Goal: Task Accomplishment & Management: Use online tool/utility

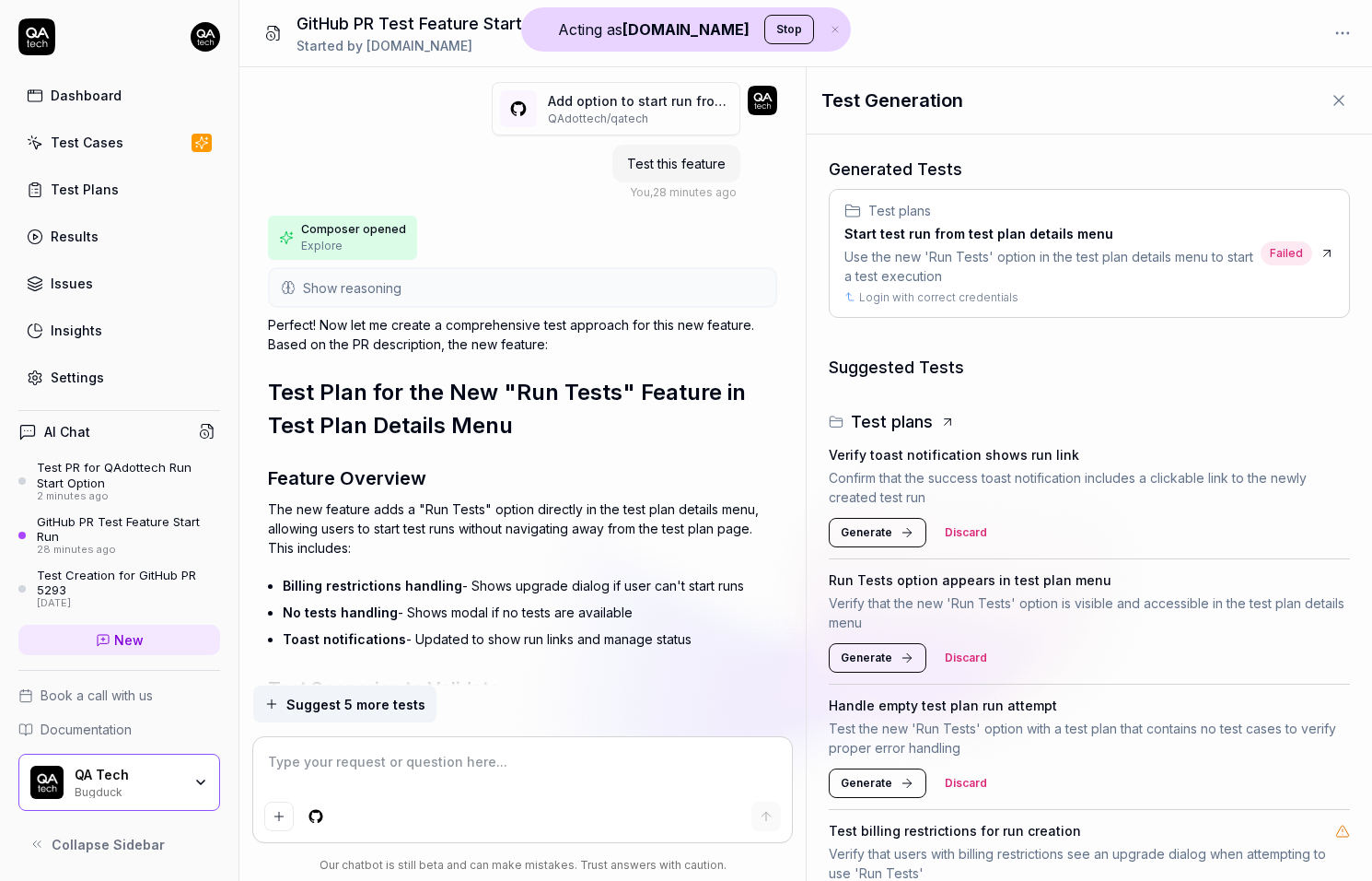
scroll to position [3421, 0]
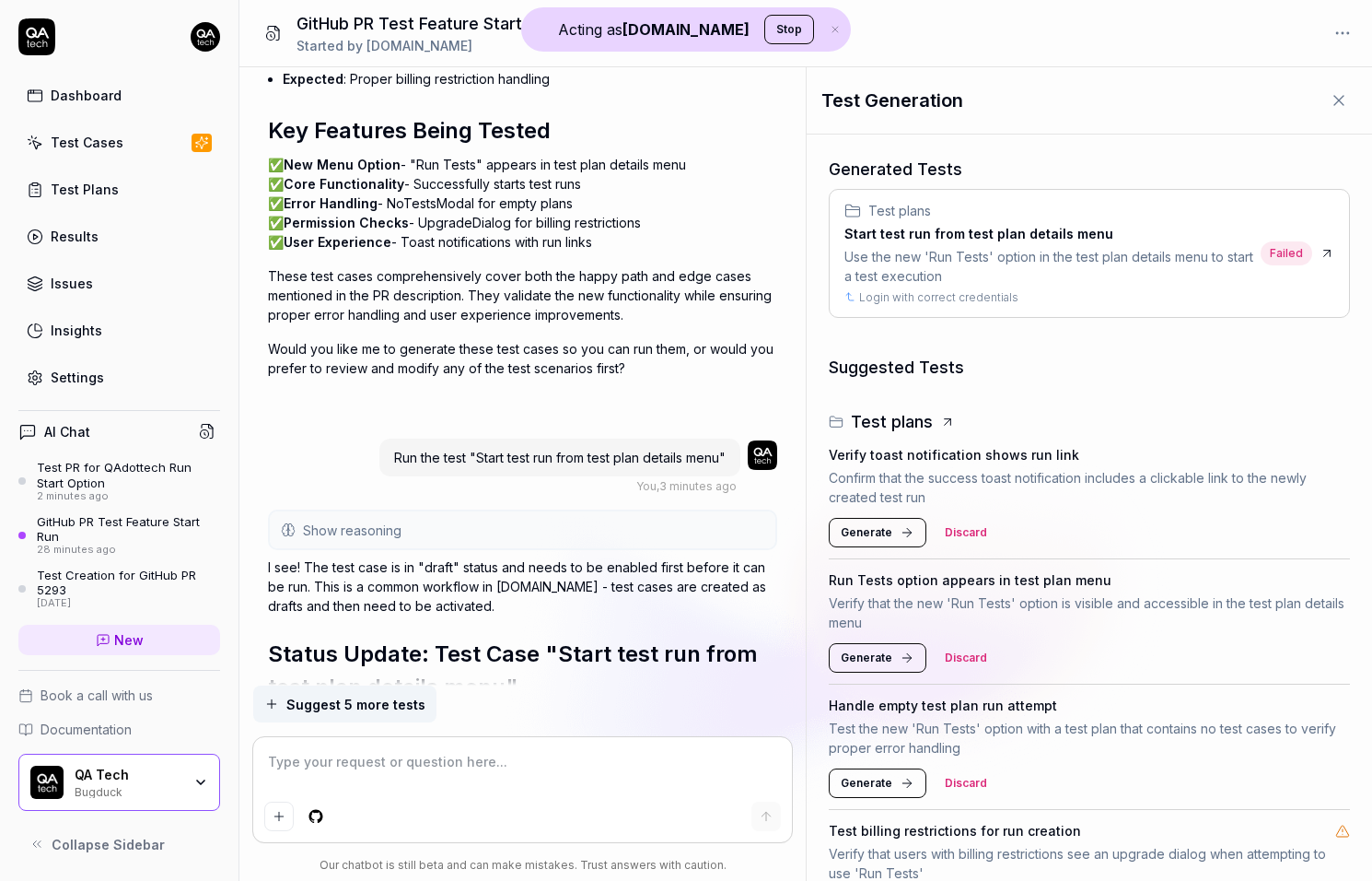
click at [449, 512] on button "Show reasoning" at bounding box center [522, 530] width 506 height 37
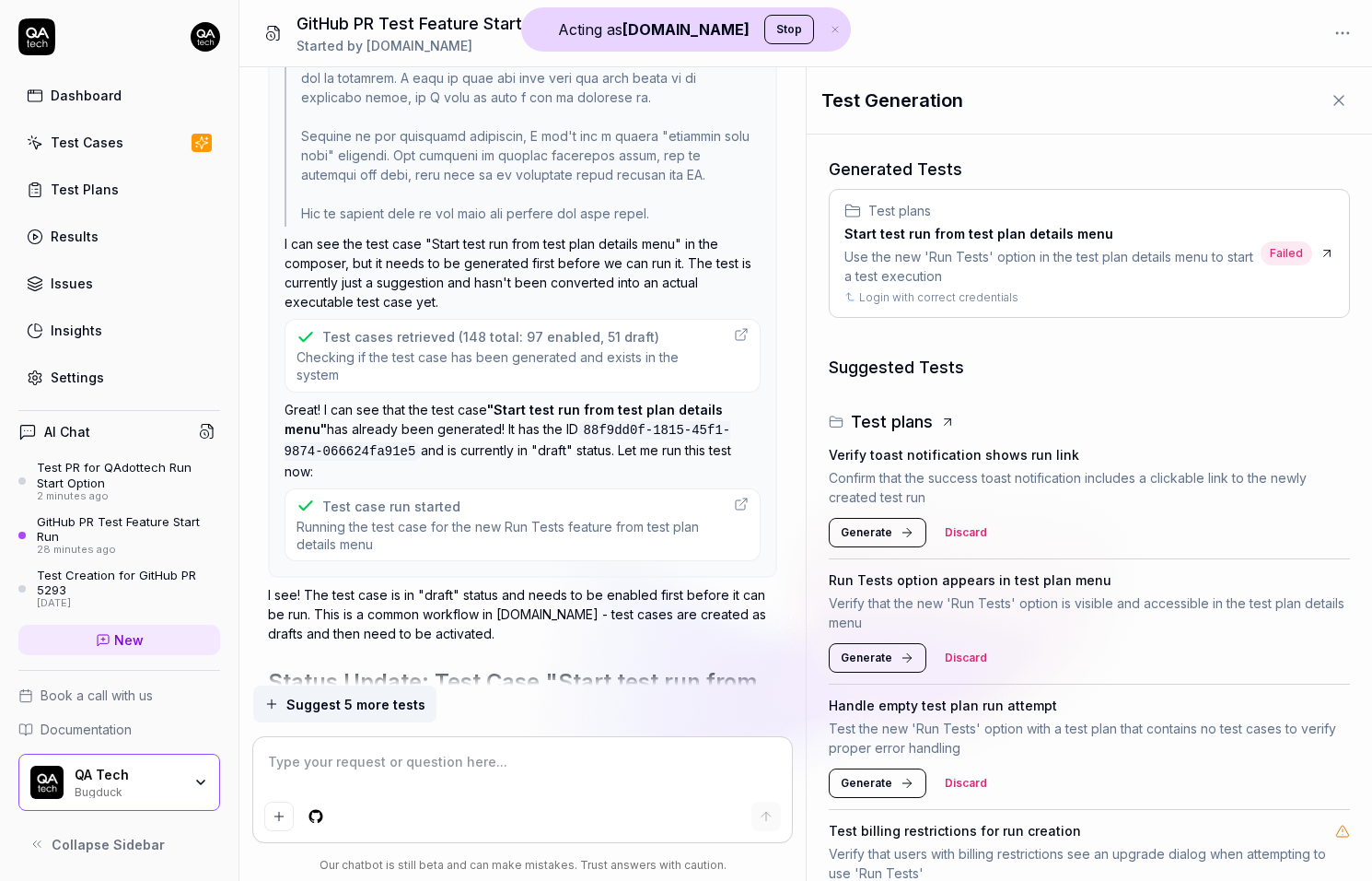
scroll to position [3518, 0]
click at [445, 329] on div "Test cases retrieved (148 total: 97 enabled, 51 draft)" at bounding box center [490, 337] width 337 height 19
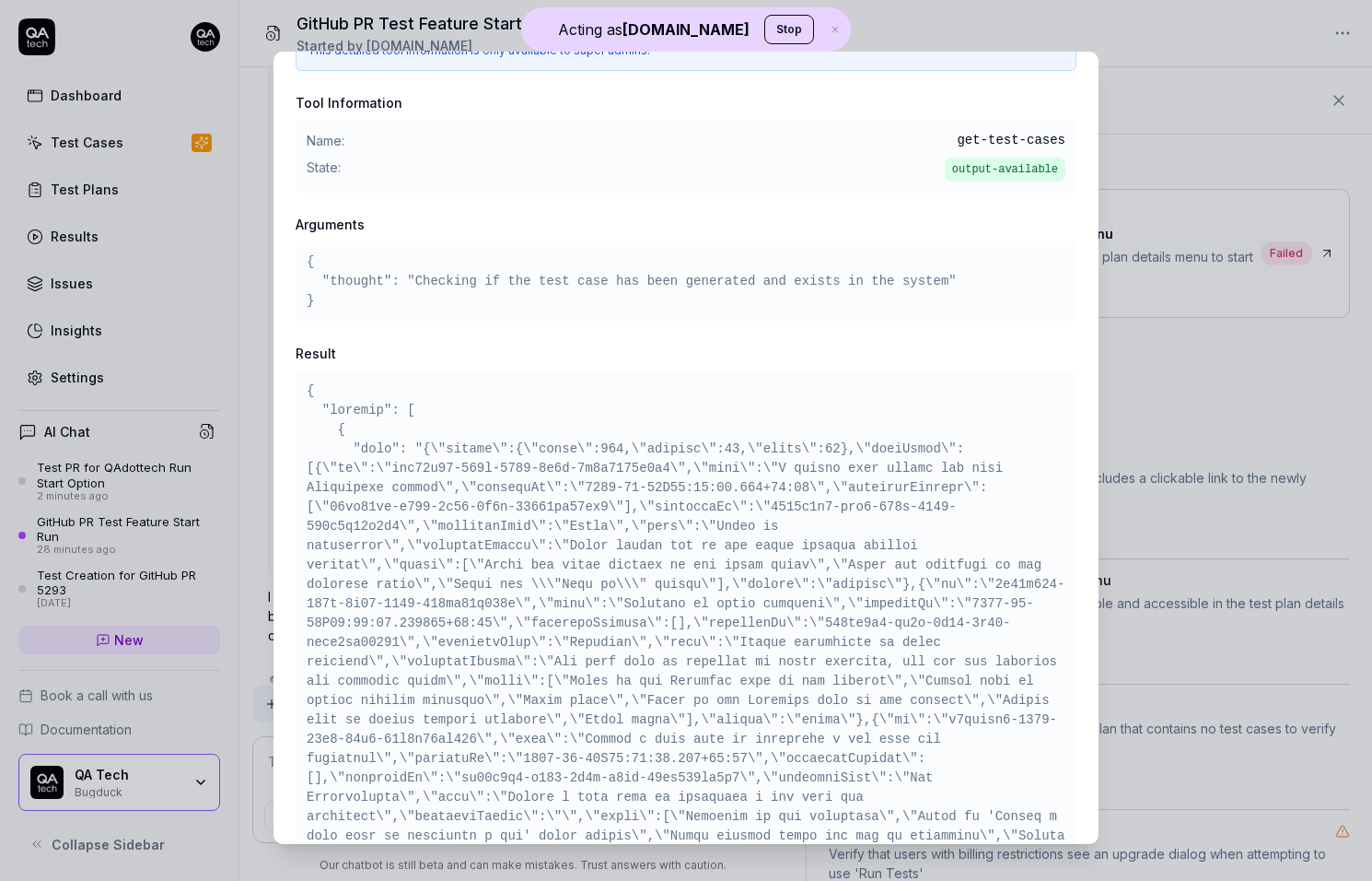
scroll to position [157, 0]
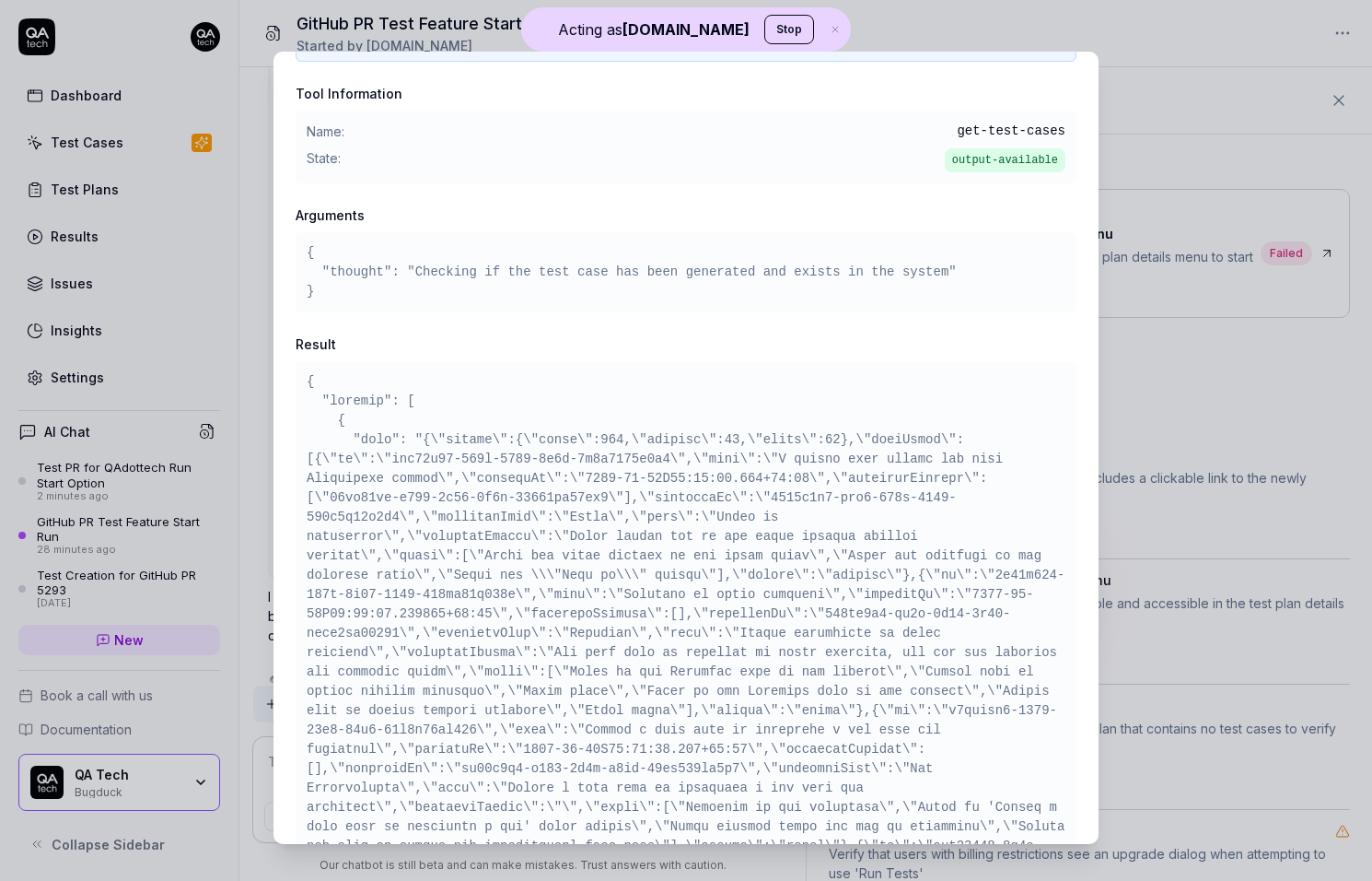
click at [236, 502] on div "​ Tool: get-test-cases Test cases retrieved Super Admin Only This detailed tool…" at bounding box center [686, 440] width 1372 height 881
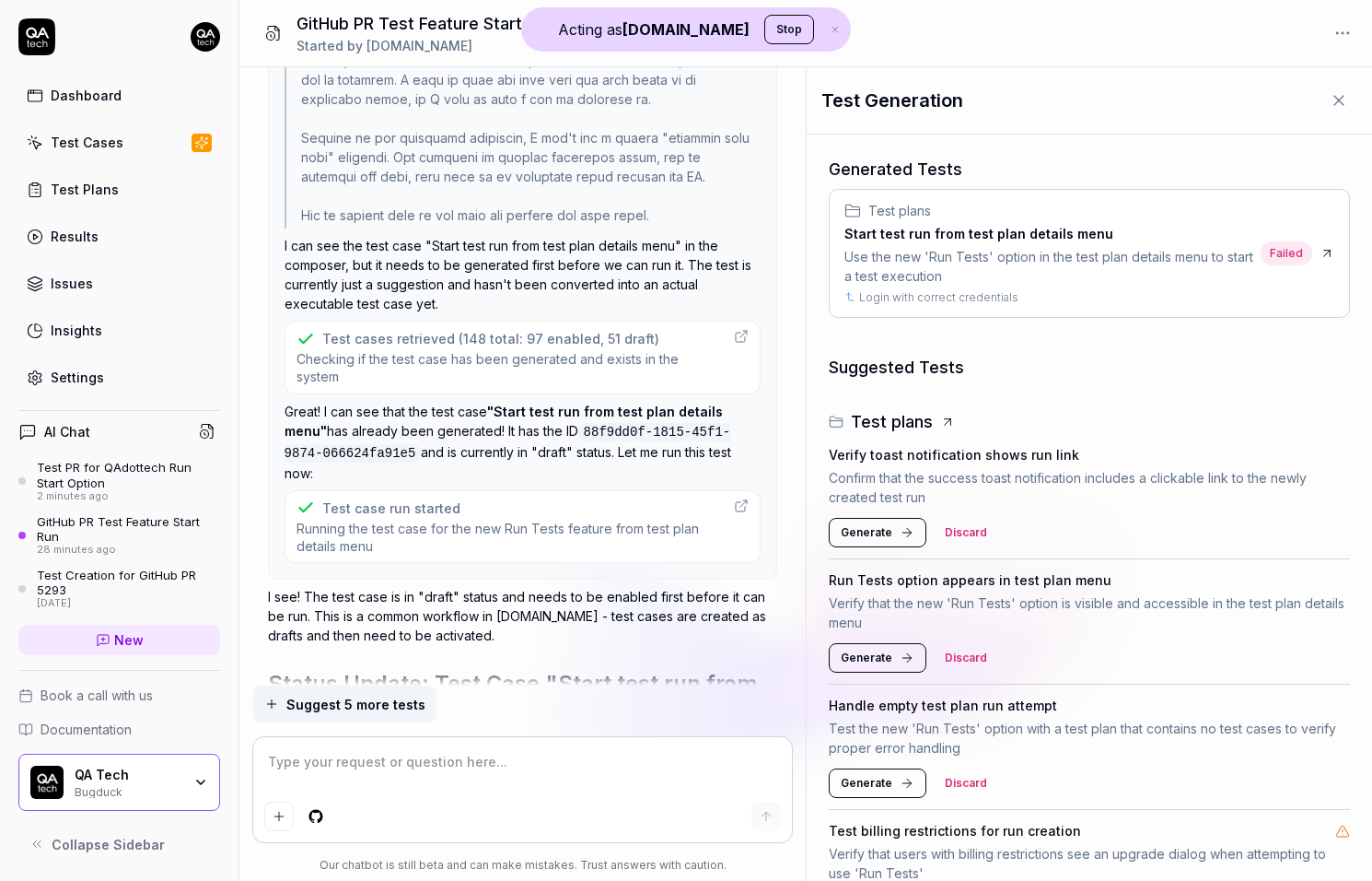
click at [416, 520] on span "Running the test case for the new Run Tests feature from test plan details menu" at bounding box center [510, 538] width 428 height 36
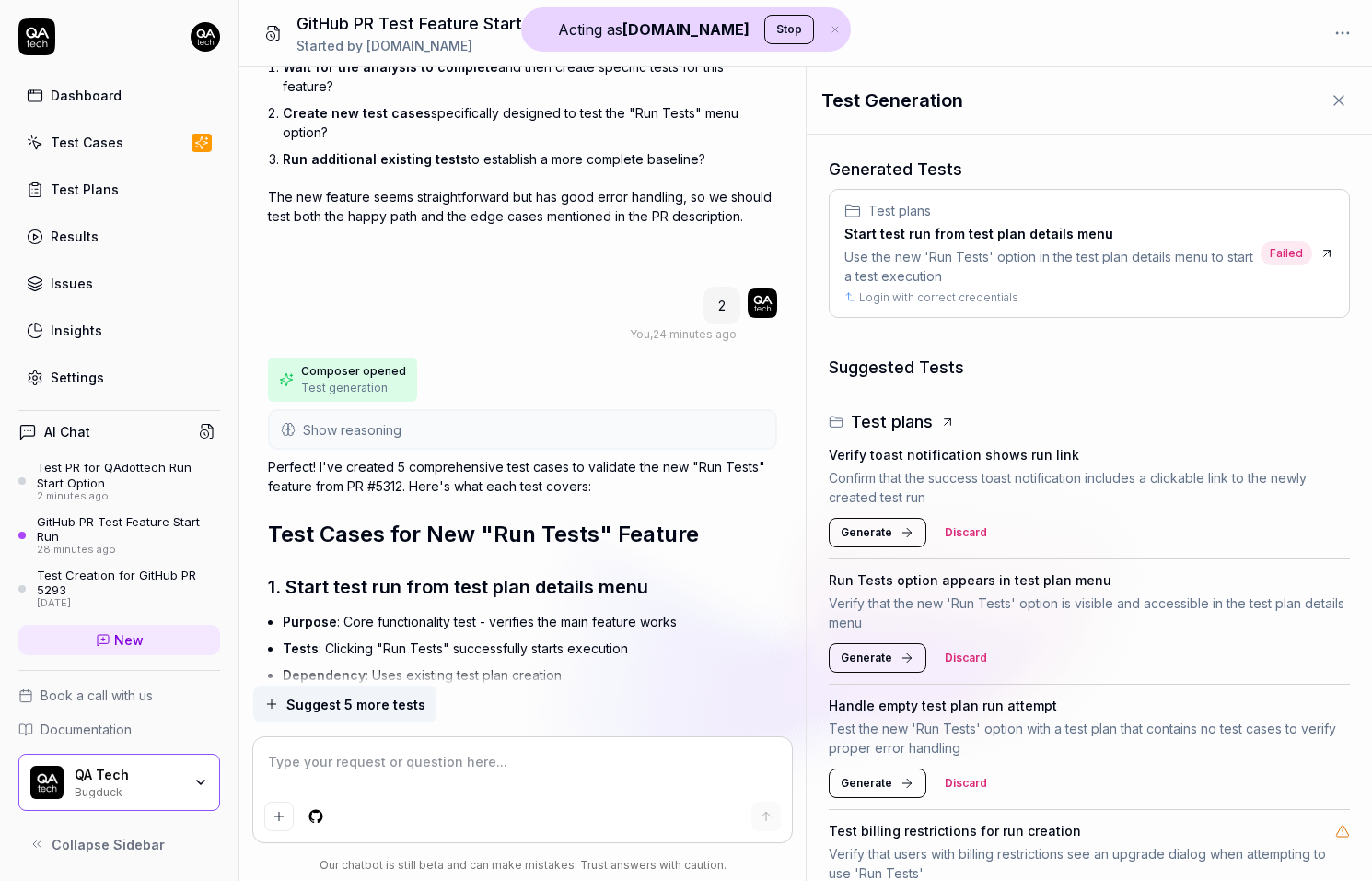
scroll to position [1463, 0]
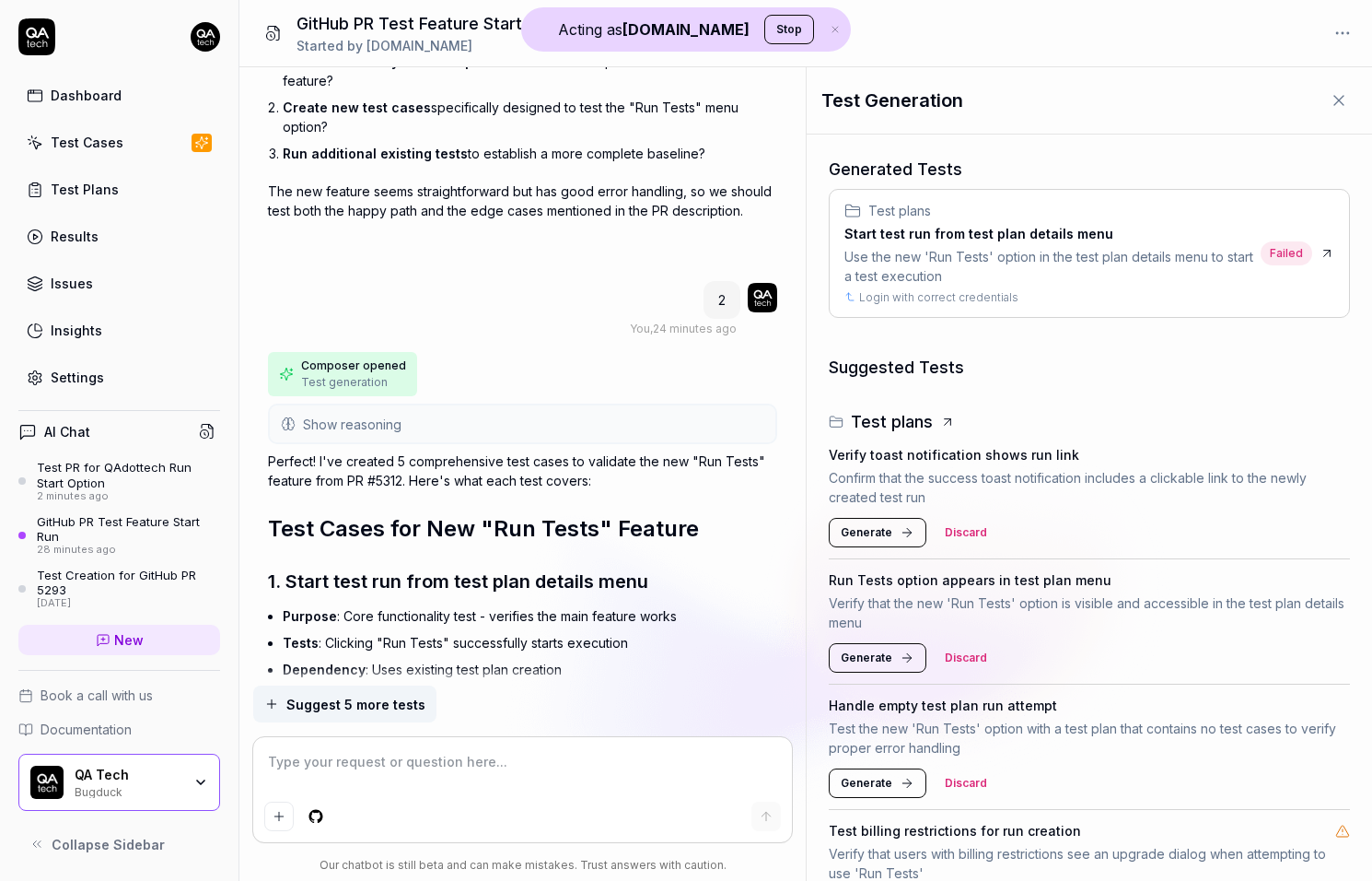
click at [436, 405] on button "Show reasoning" at bounding box center [522, 423] width 506 height 37
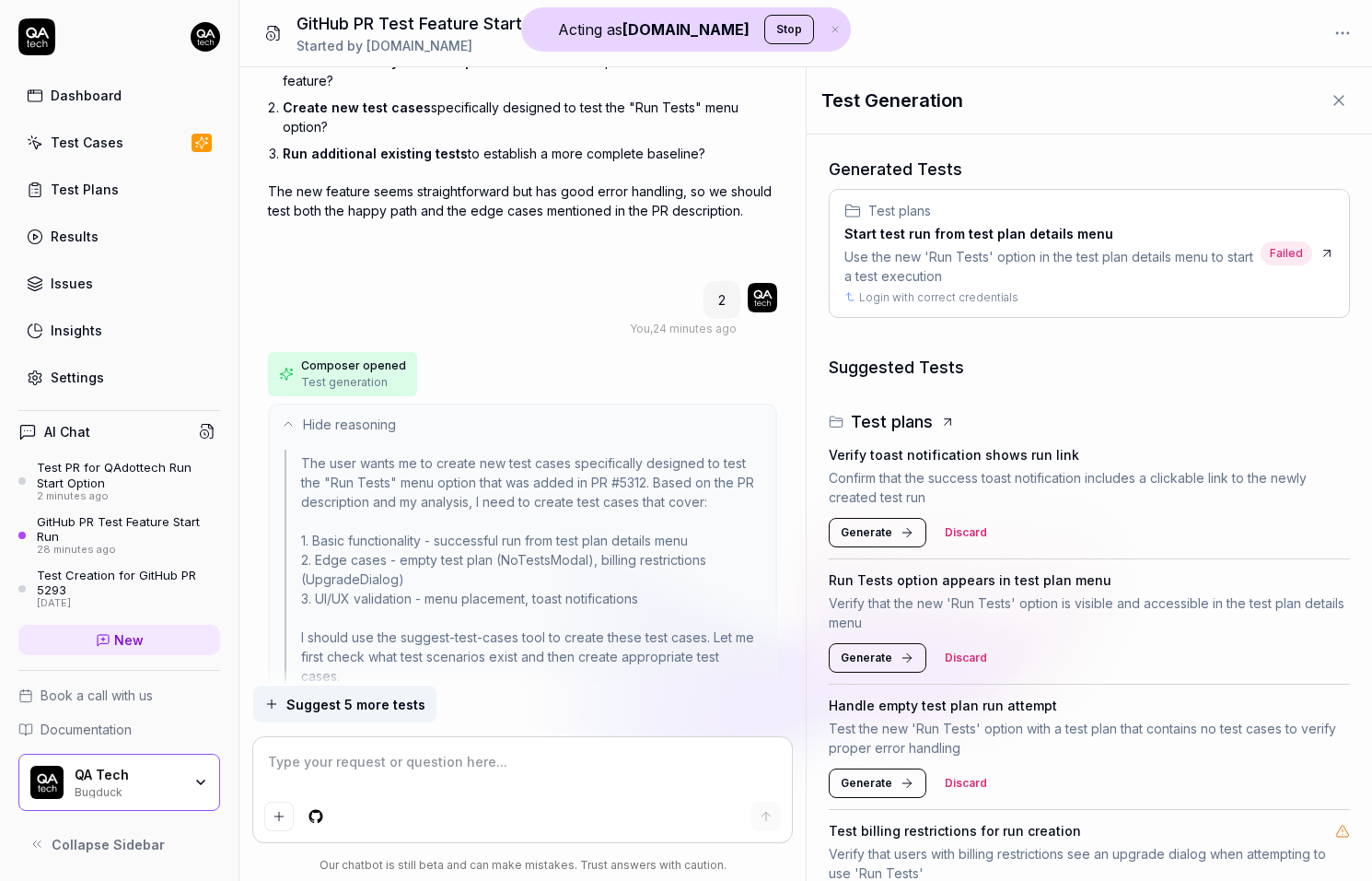
click at [437, 405] on button "Hide reasoning" at bounding box center [522, 423] width 506 height 37
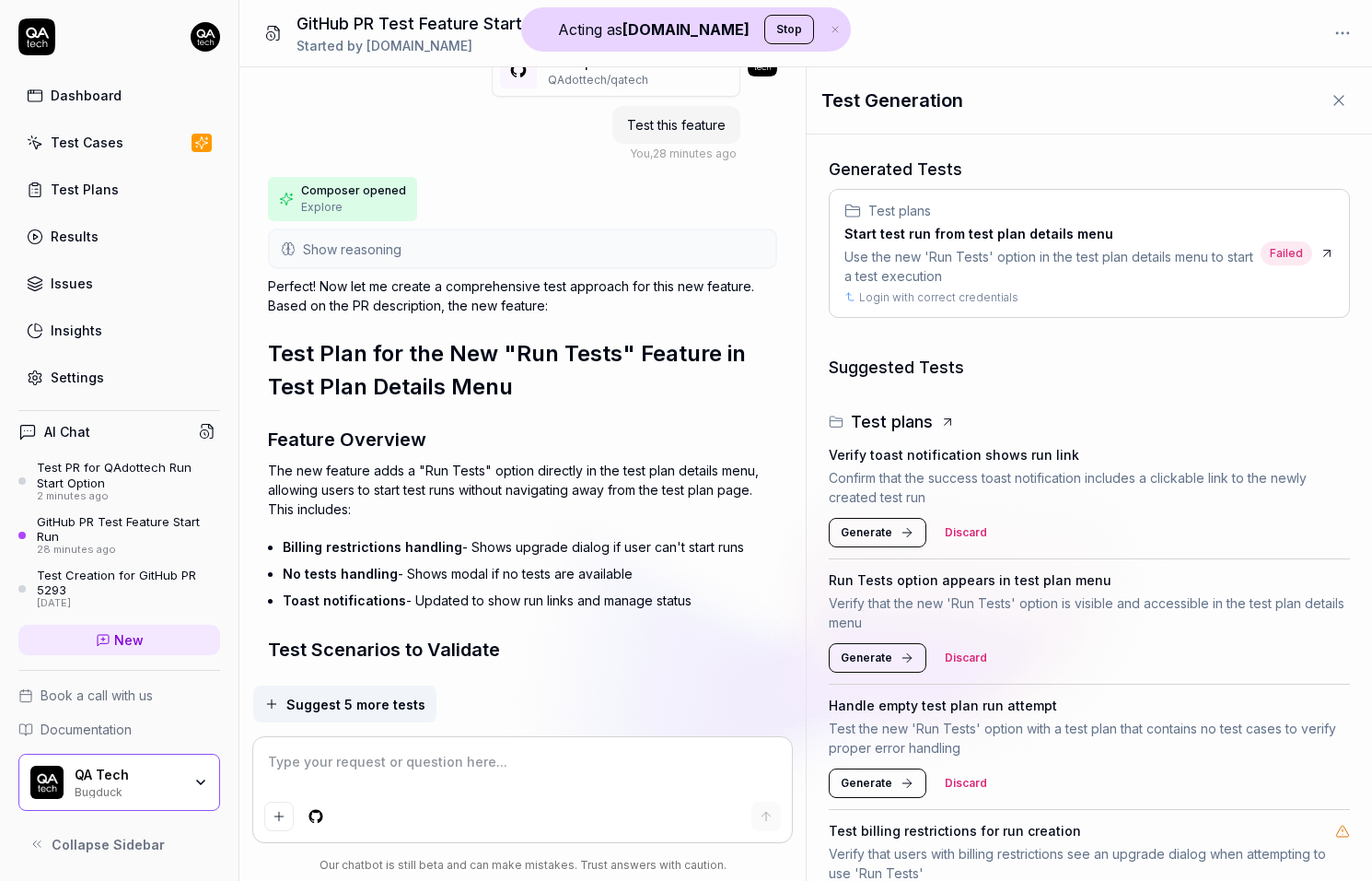
scroll to position [0, 0]
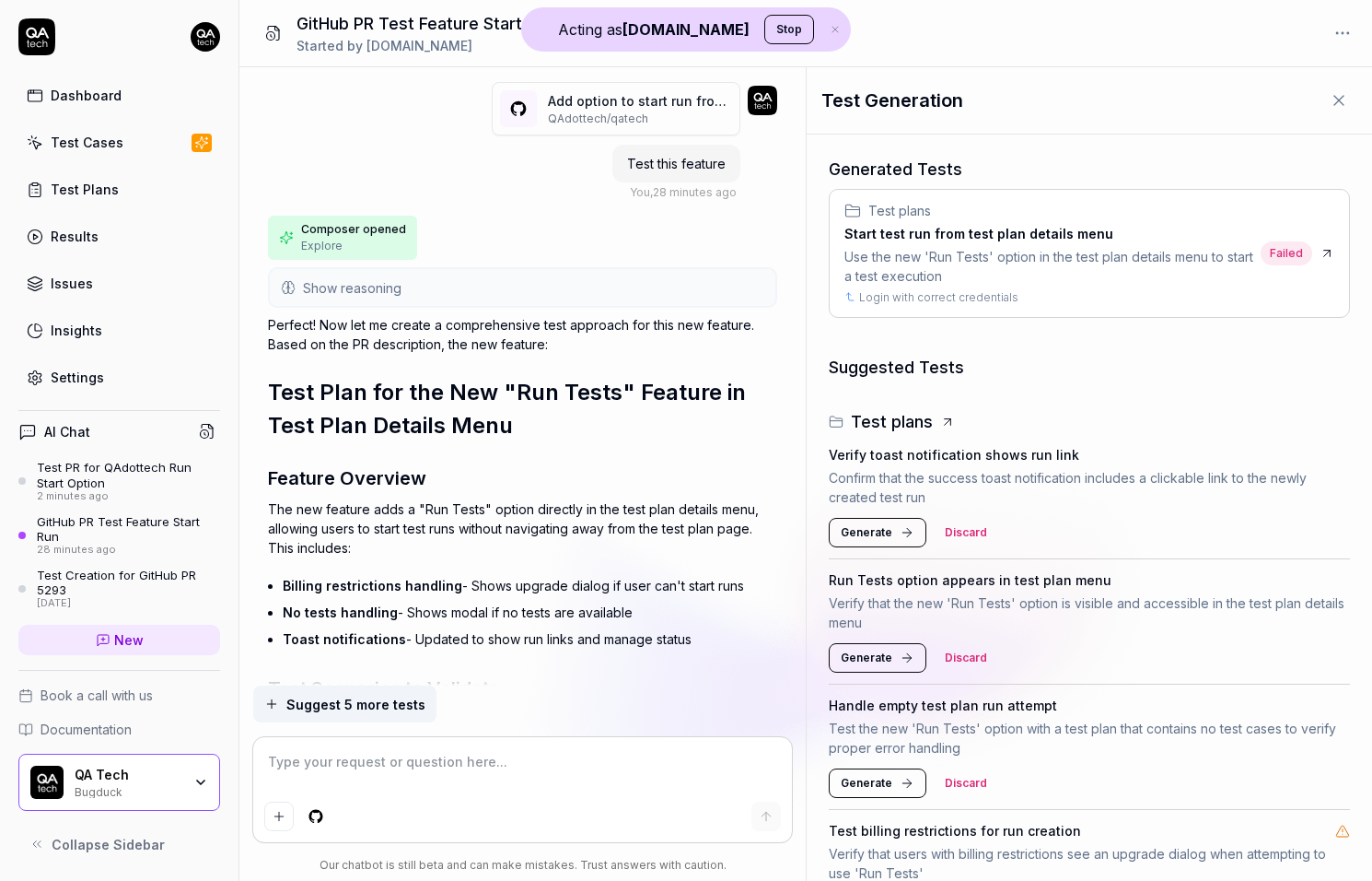
click at [449, 284] on button "Show reasoning" at bounding box center [522, 287] width 506 height 37
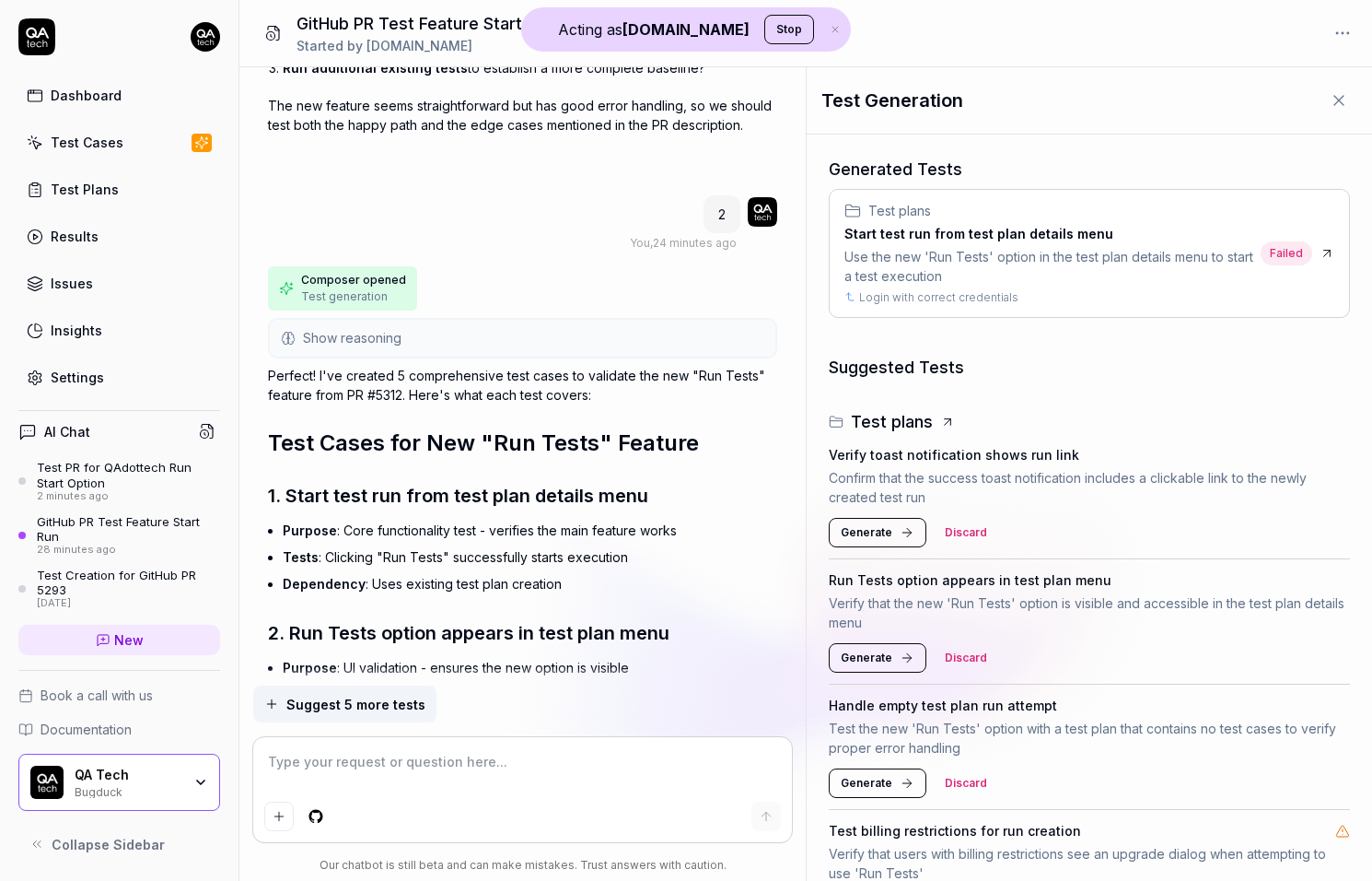
scroll to position [2544, 0]
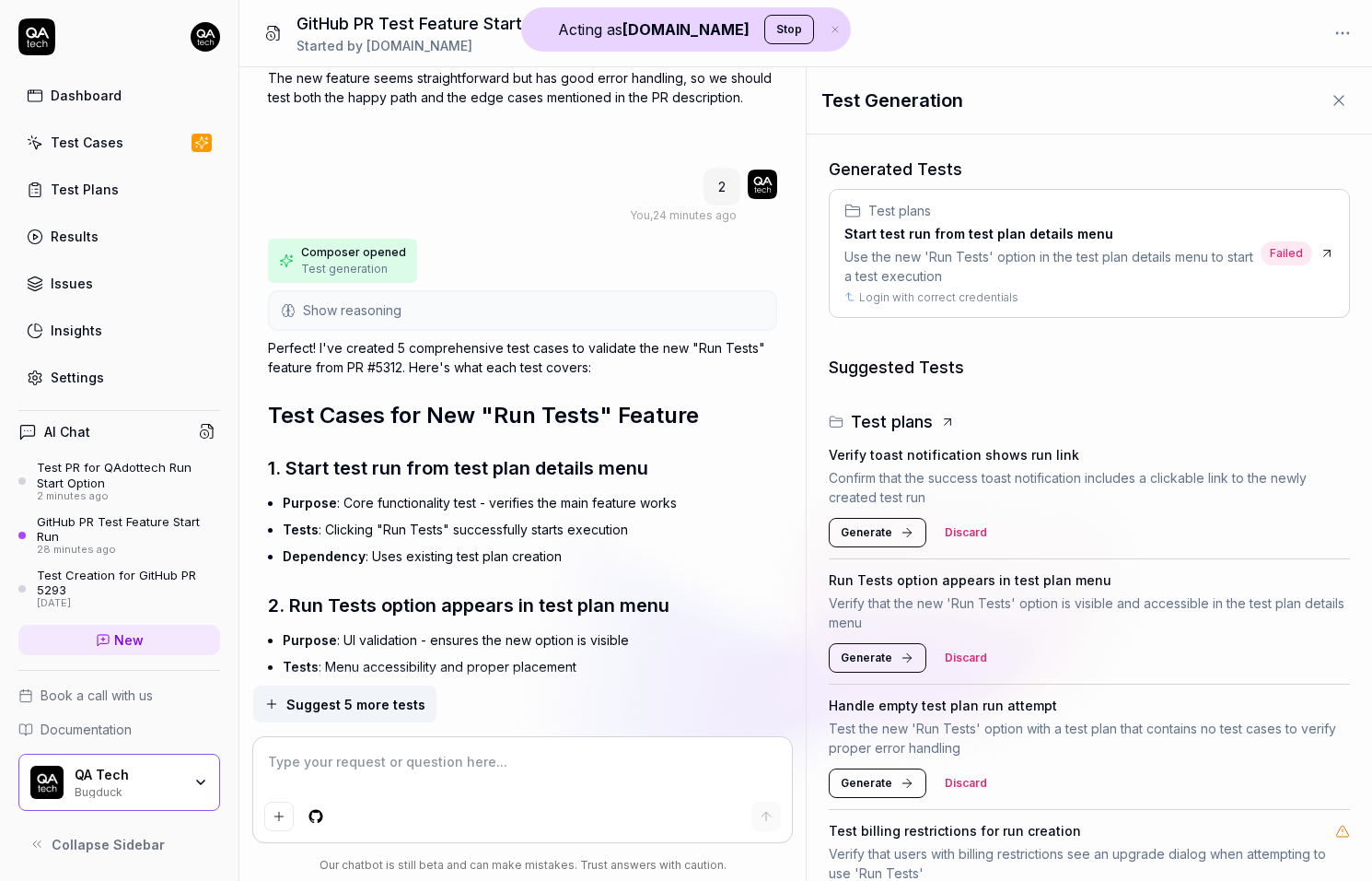
click at [440, 292] on button "Show reasoning" at bounding box center [522, 310] width 506 height 37
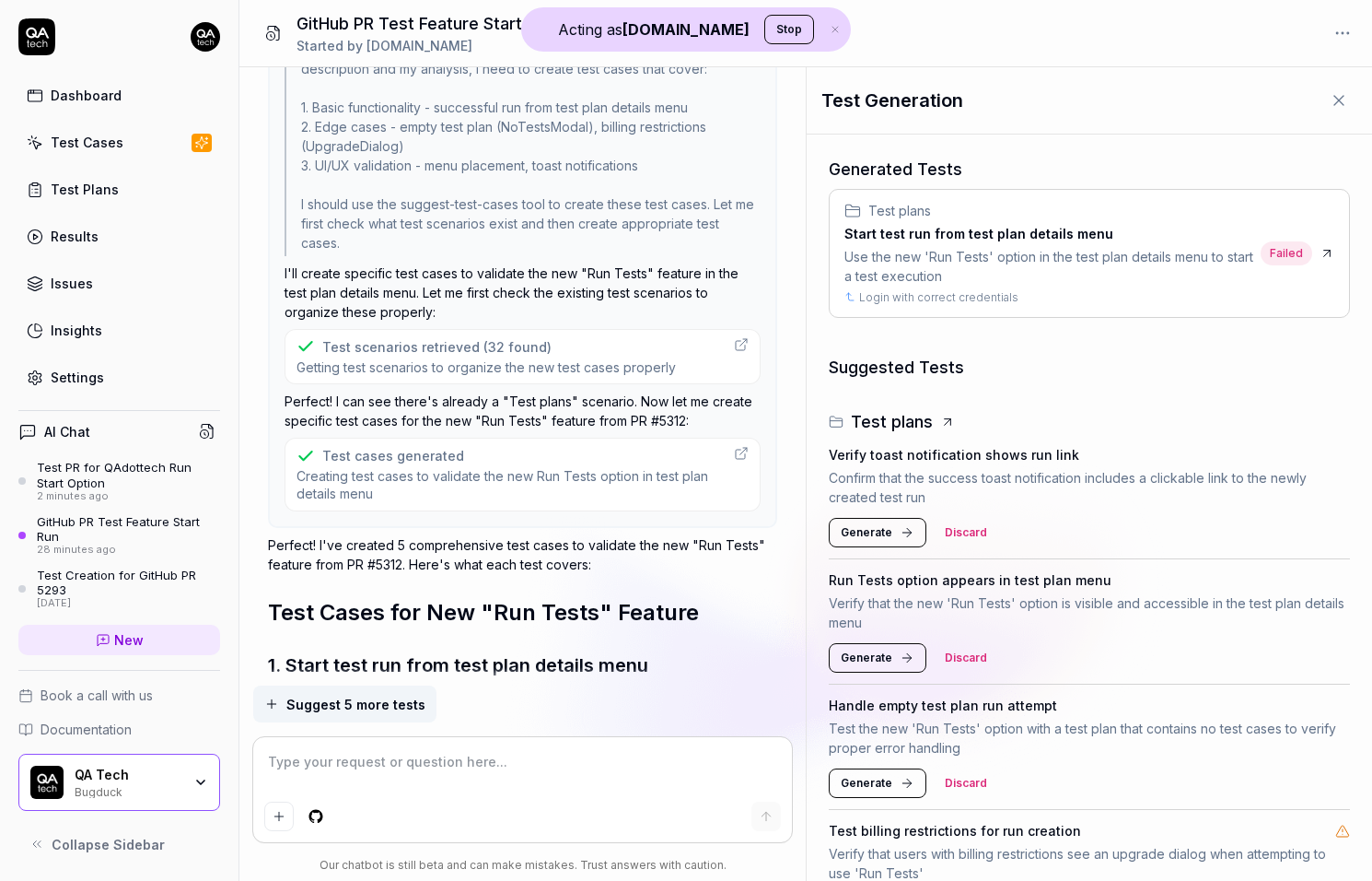
scroll to position [2909, 0]
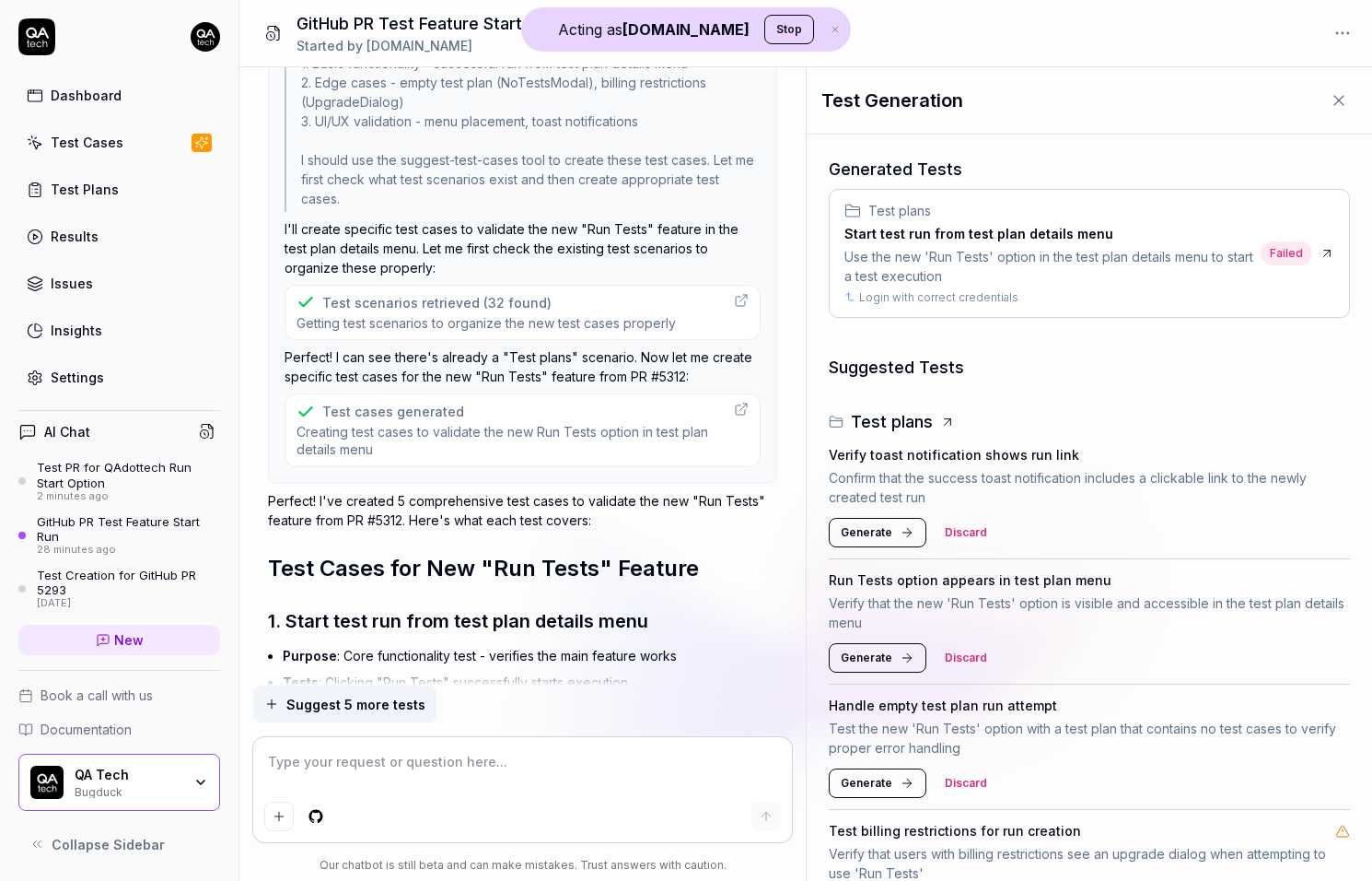
click at [402, 423] on span "Creating test cases to validate the new Run Tests option in test plan details m…" at bounding box center [510, 441] width 428 height 36
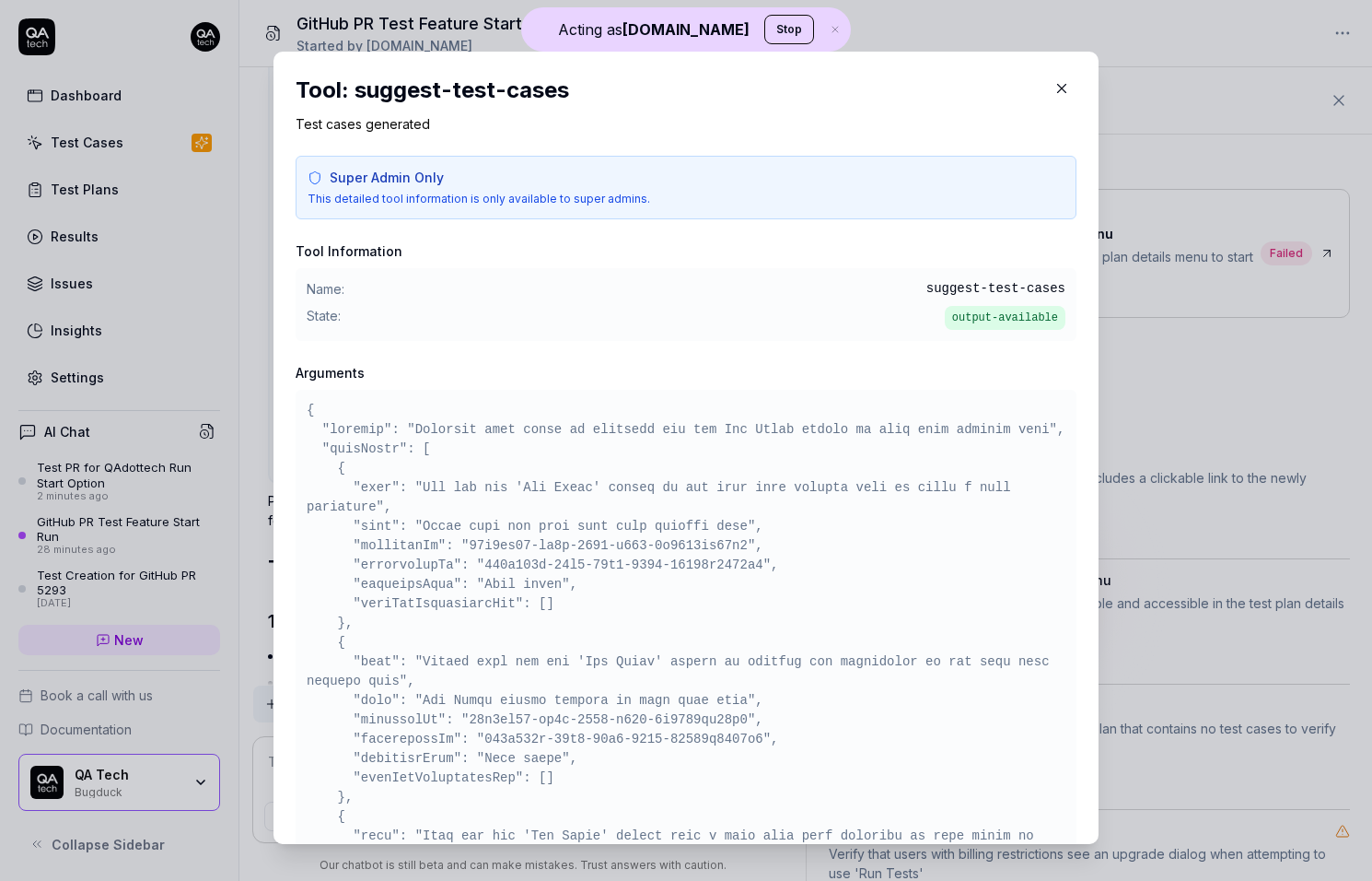
click at [456, 461] on pre at bounding box center [686, 885] width 759 height 968
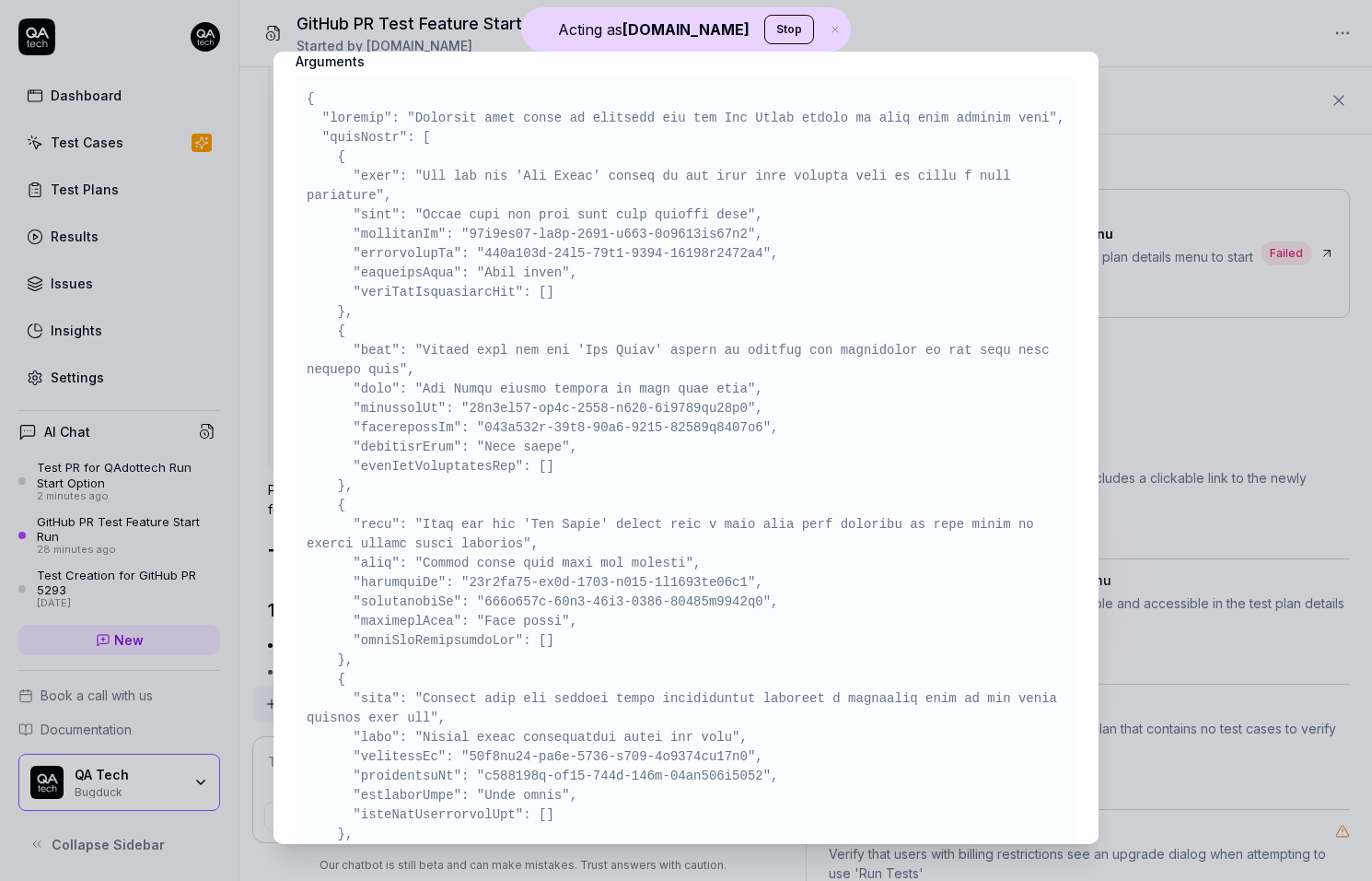
scroll to position [320, 0]
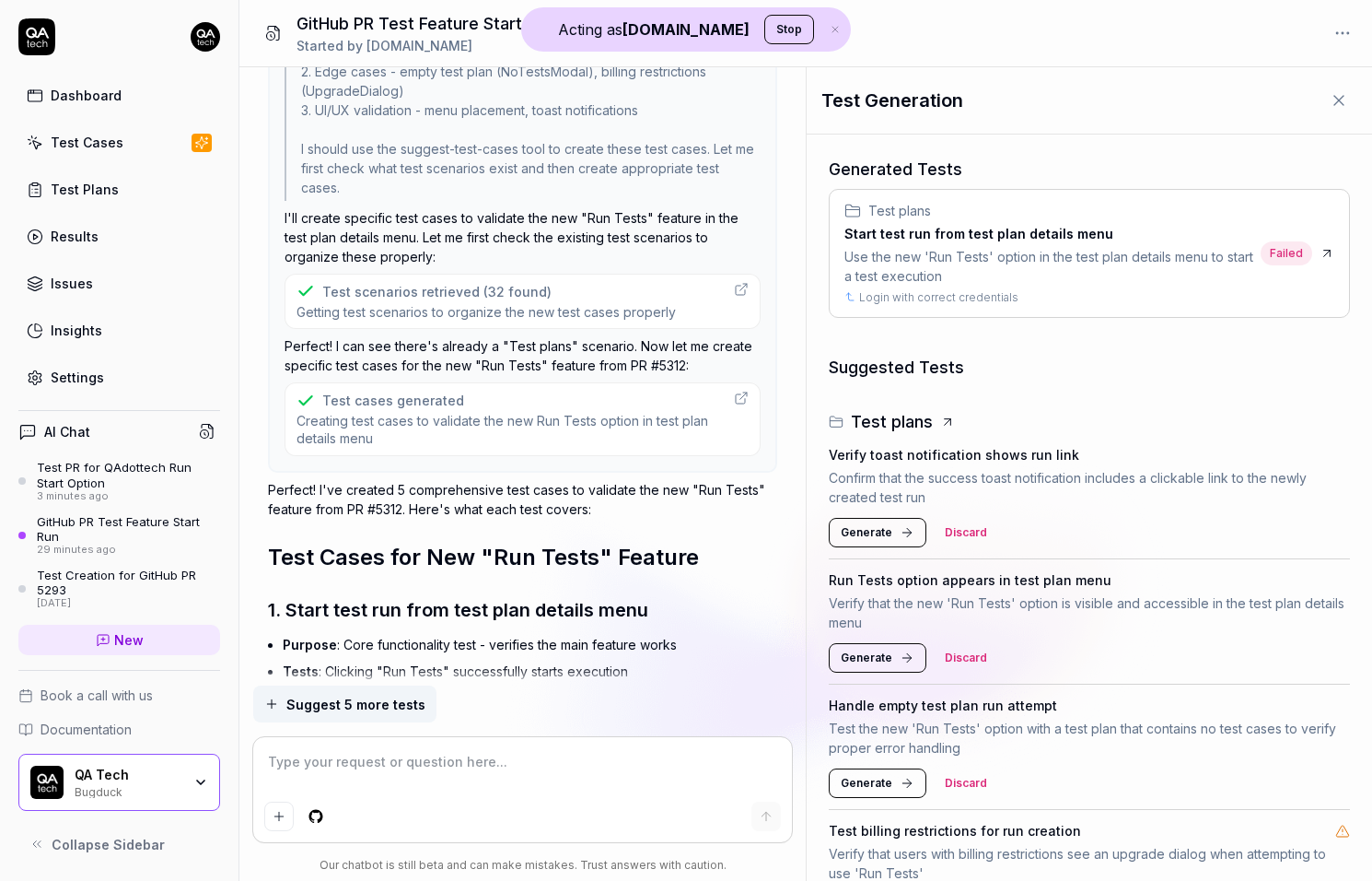
click at [1131, 283] on div "Use the new 'Run Tests' option in the test plan details menu to start a test ex…" at bounding box center [1049, 266] width 409 height 39
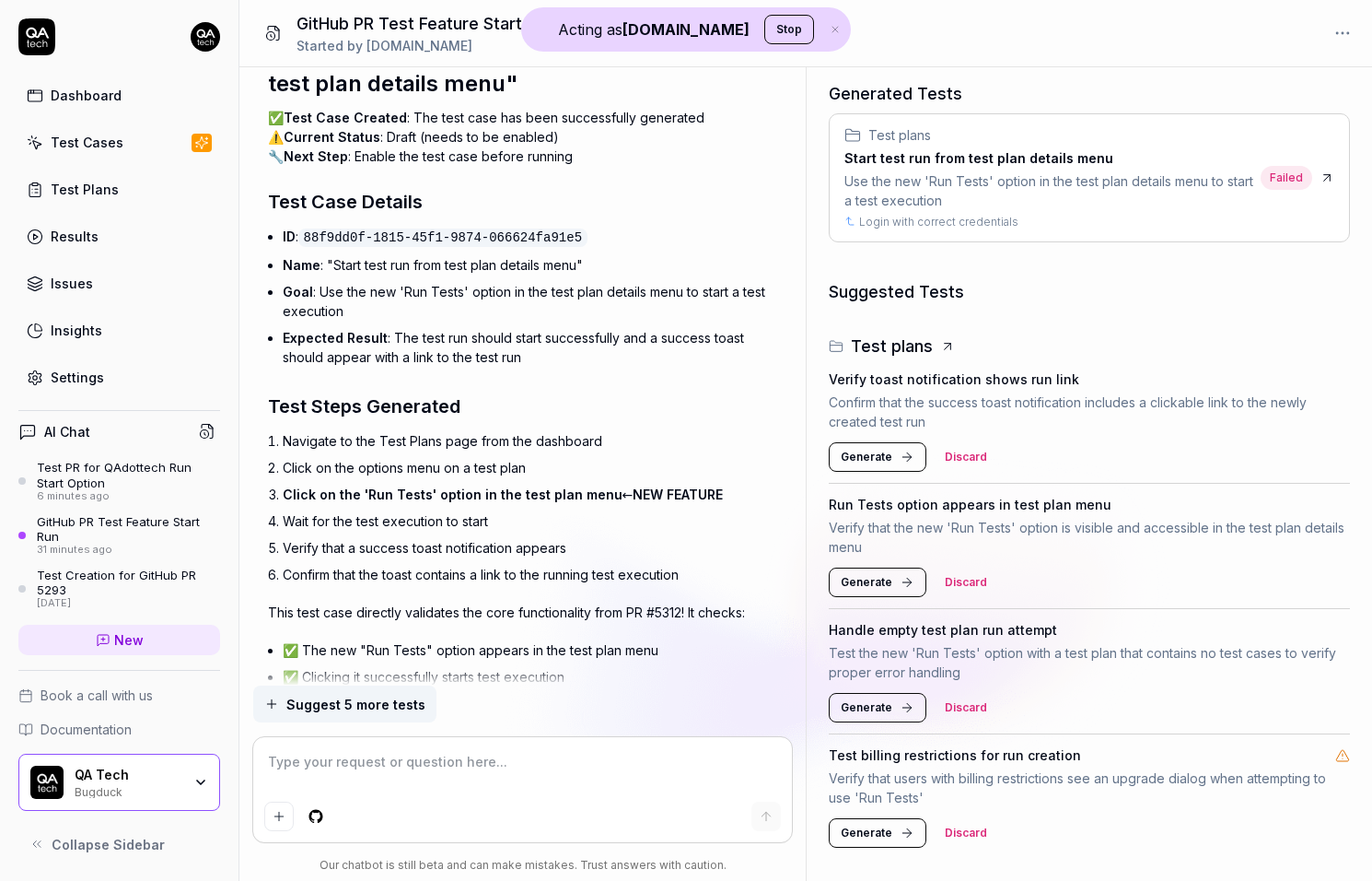
scroll to position [5622, 0]
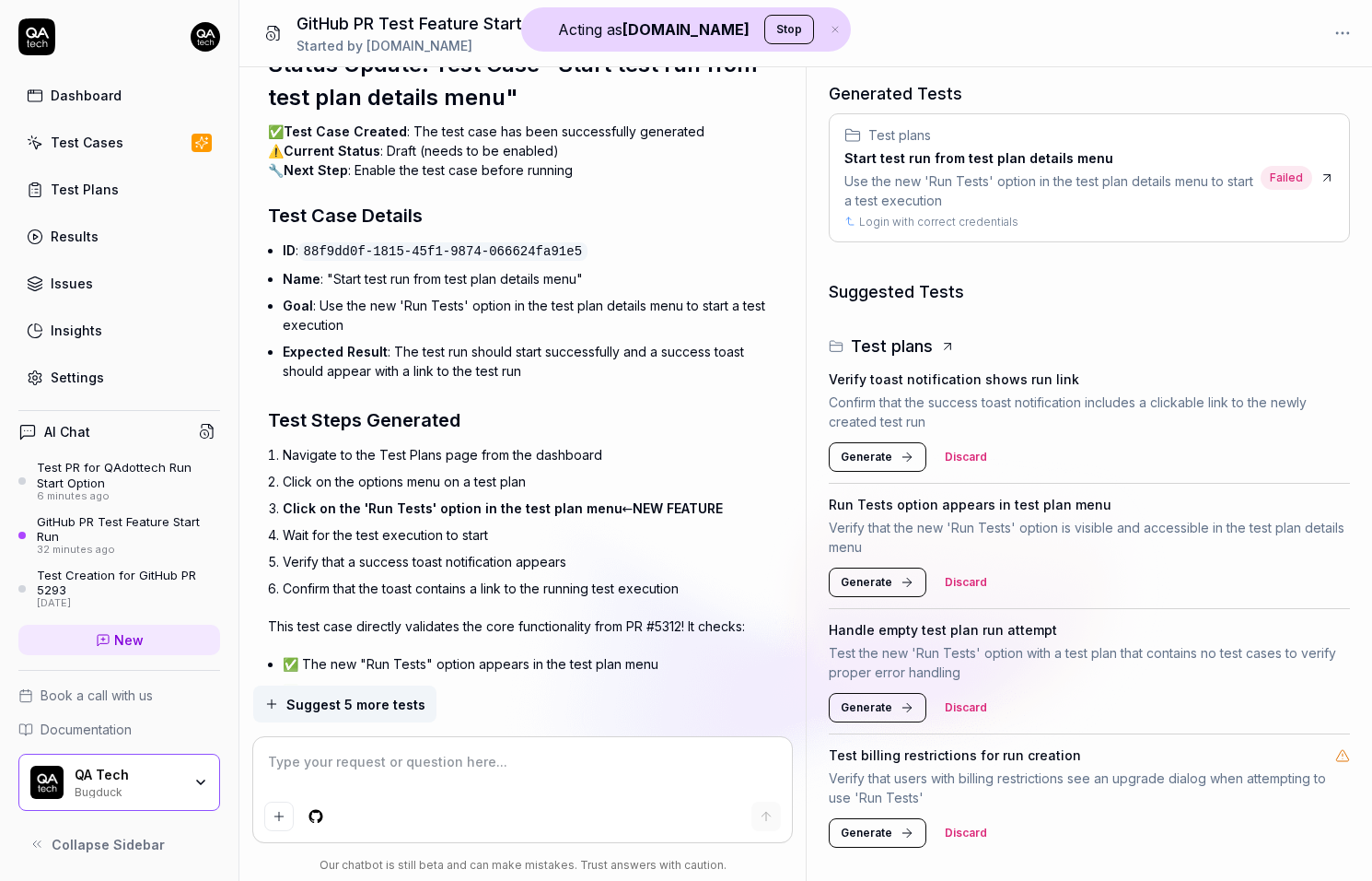
click at [868, 580] on span "Generate" at bounding box center [867, 582] width 52 height 17
click at [839, 511] on h4 "Run Tests option appears in test plan menu" at bounding box center [970, 504] width 283 height 19
drag, startPoint x: 839, startPoint y: 511, endPoint x: 1007, endPoint y: 511, distance: 168.0
click at [1007, 511] on h4 "Run Tests option appears in test plan menu" at bounding box center [970, 504] width 283 height 19
copy h4 "Run Tests option appears in test"
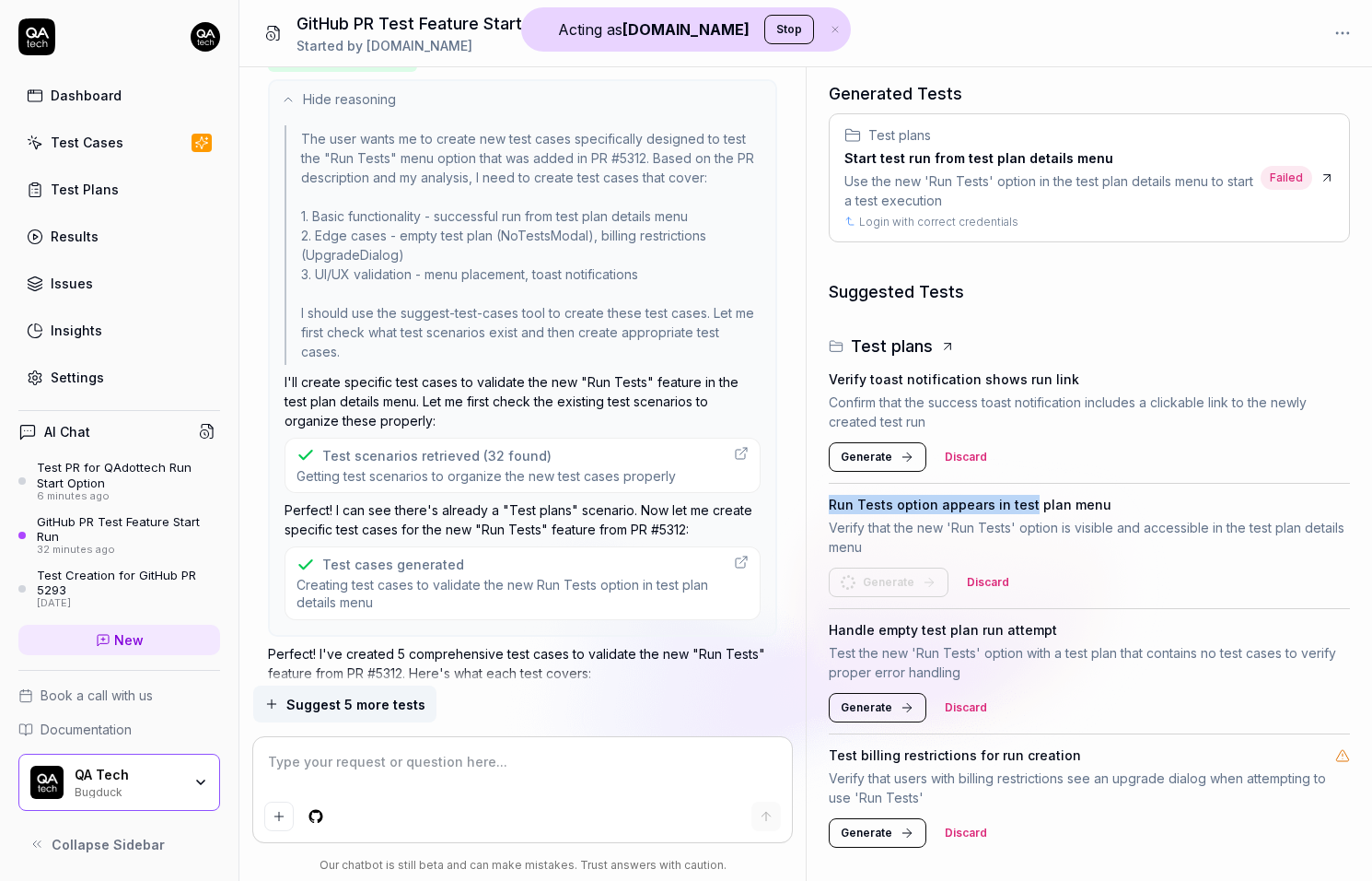
scroll to position [2774, 0]
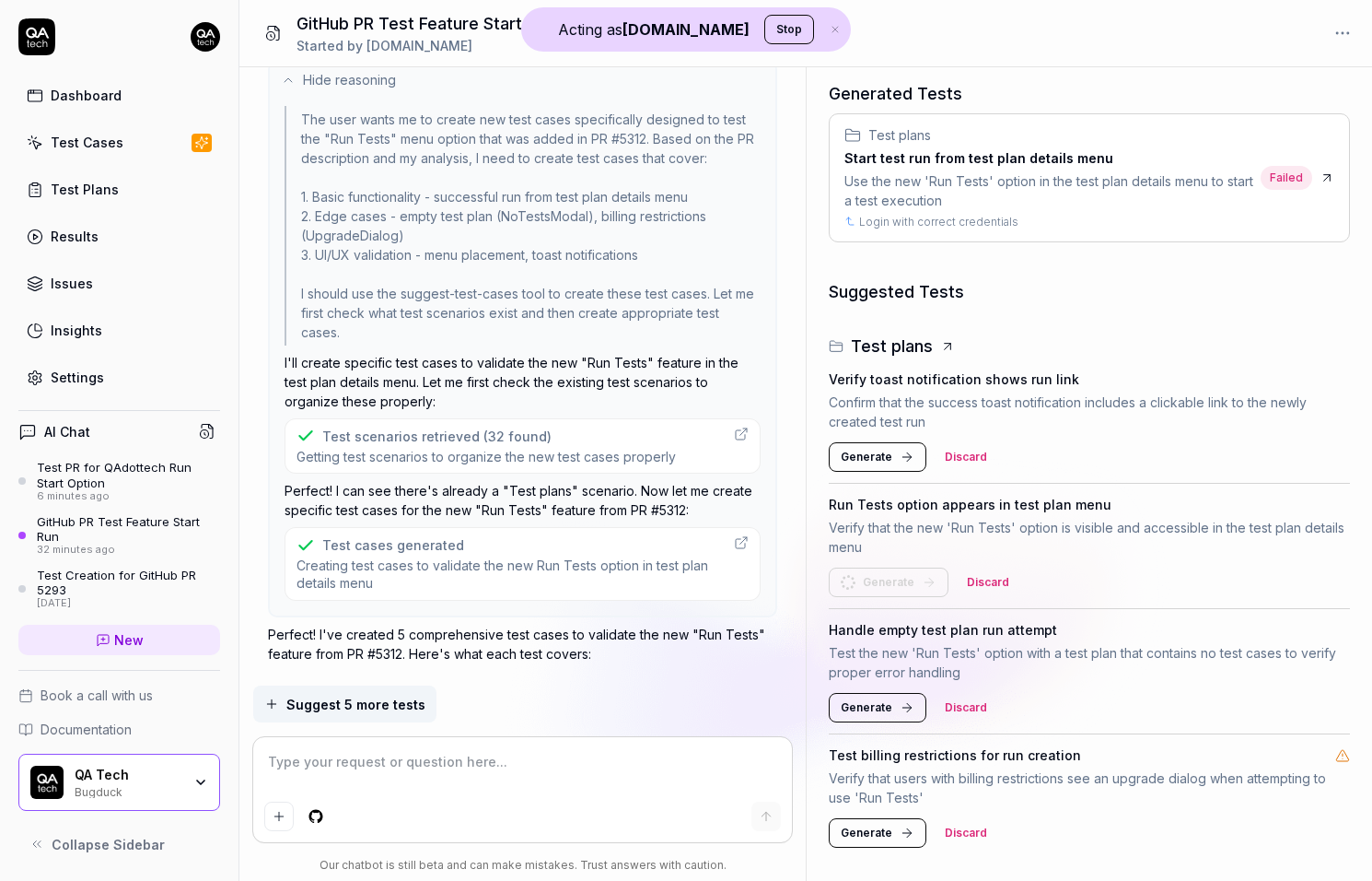
click at [434, 536] on div "Test cases generated" at bounding box center [393, 545] width 142 height 19
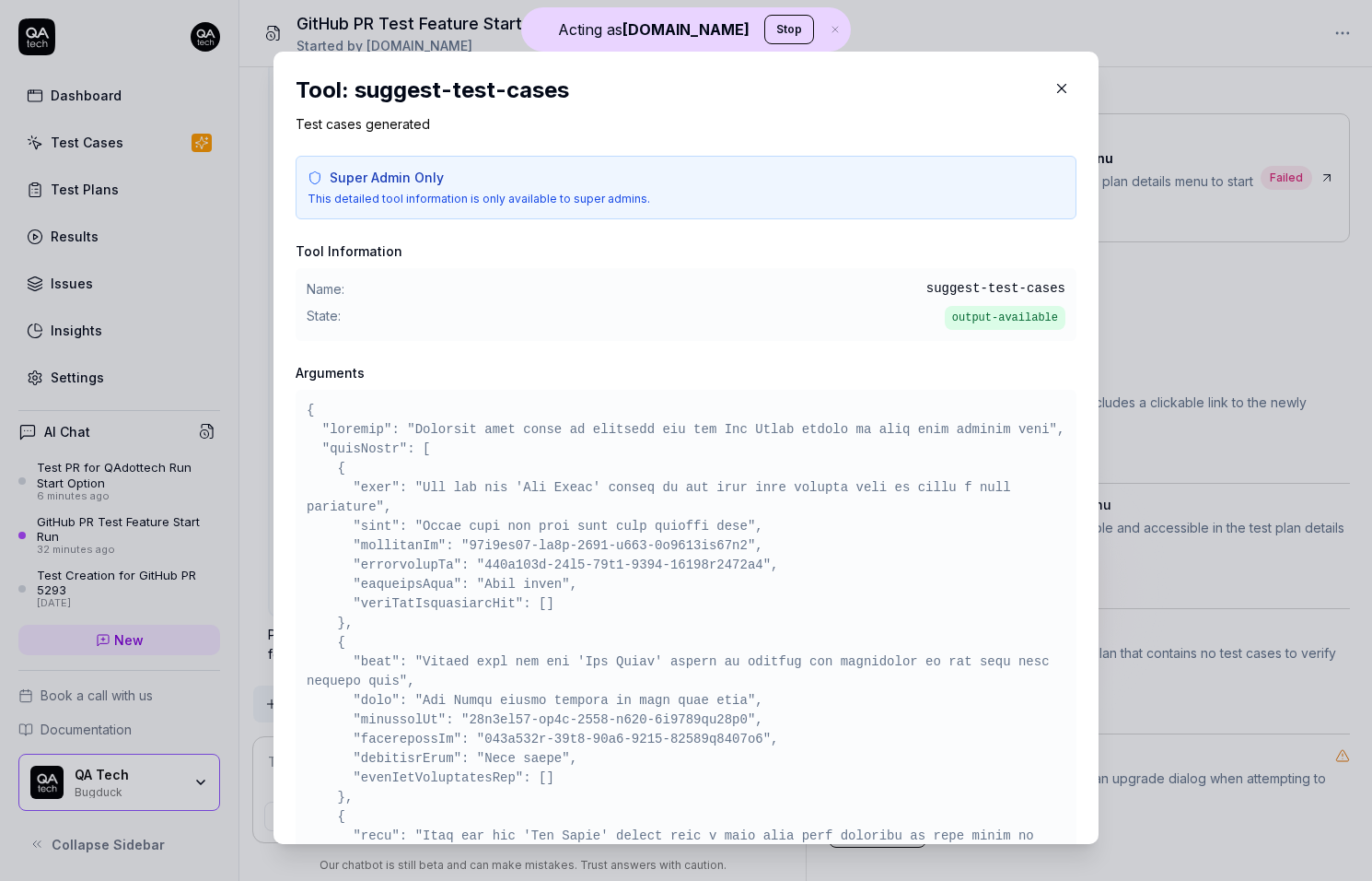
click at [649, 453] on pre at bounding box center [686, 885] width 759 height 968
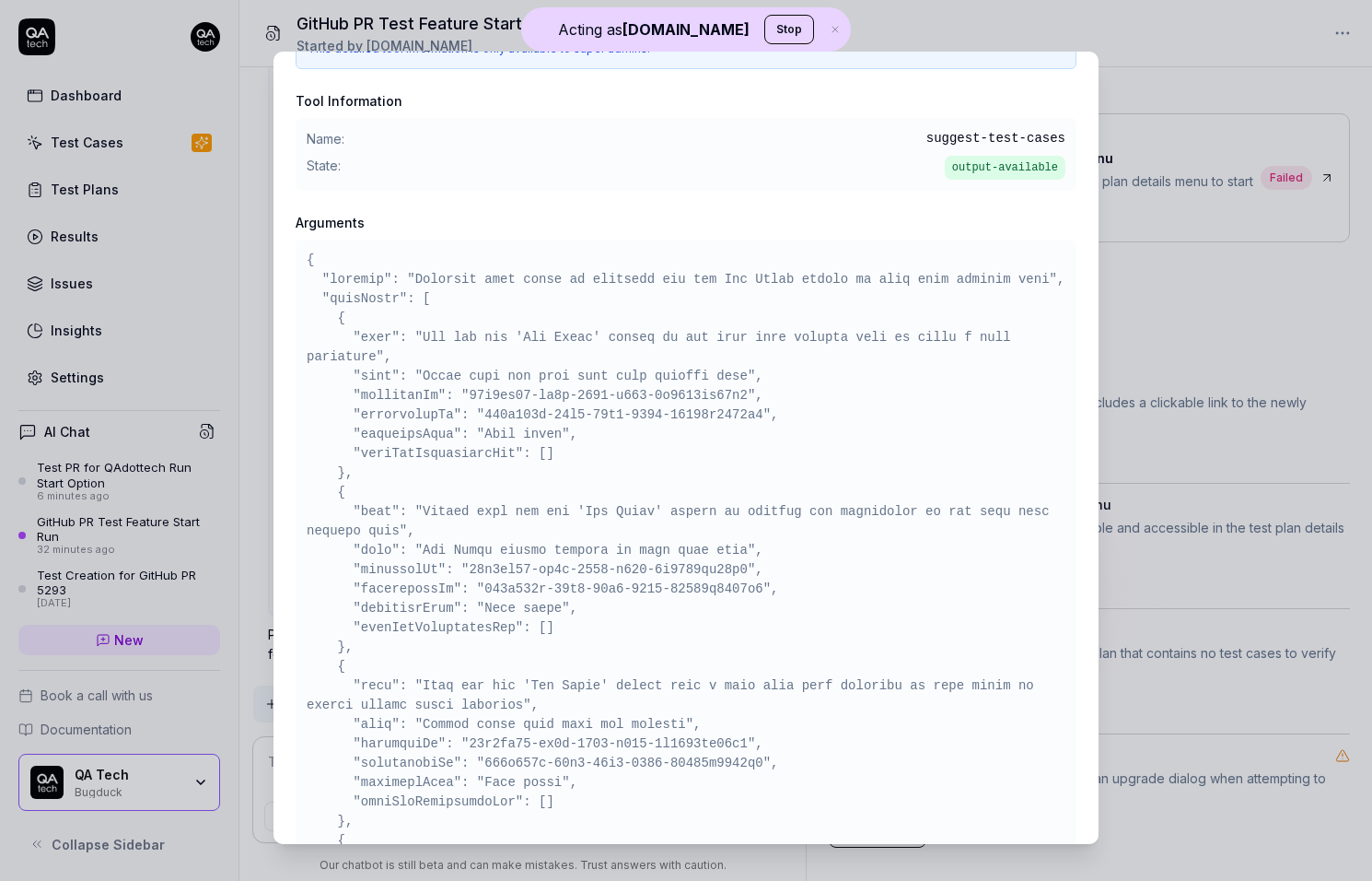
scroll to position [184, 0]
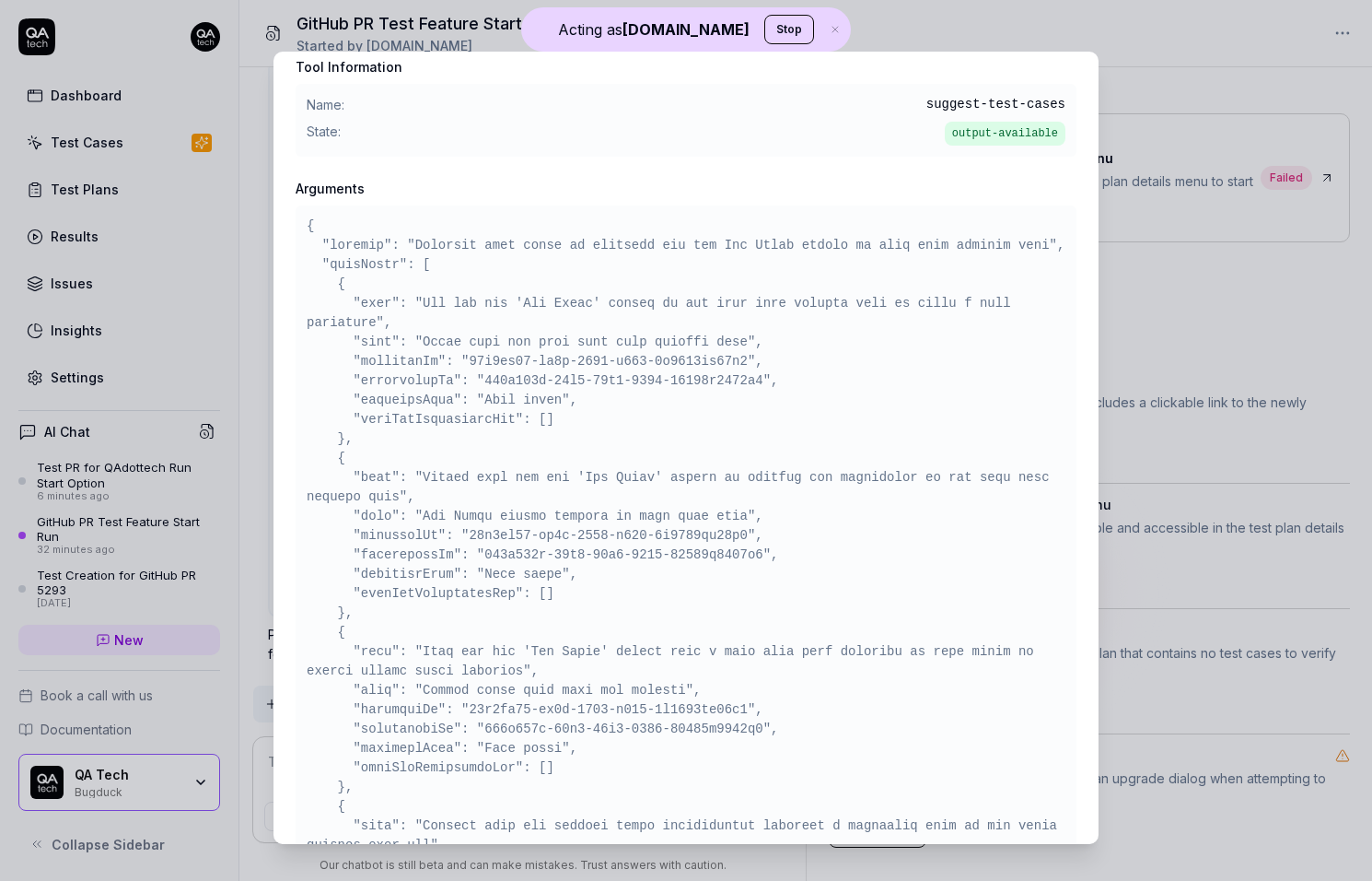
click at [526, 576] on pre at bounding box center [686, 701] width 759 height 968
drag, startPoint x: 526, startPoint y: 576, endPoint x: 712, endPoint y: 576, distance: 186.0
click at [712, 576] on pre at bounding box center [686, 701] width 759 height 968
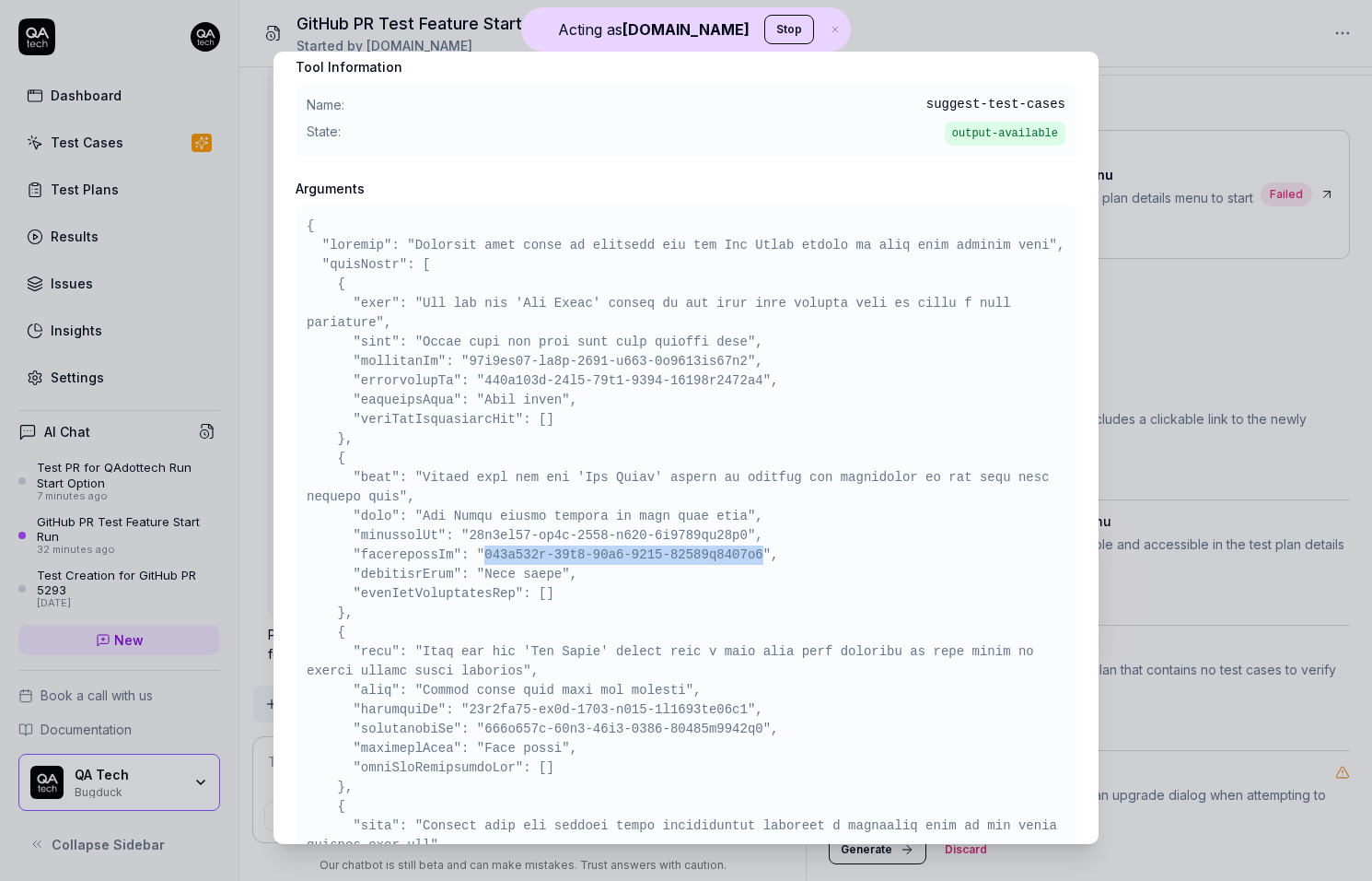
copy pre "636a990b-85e7-44c2-8175-58390f2184a3"
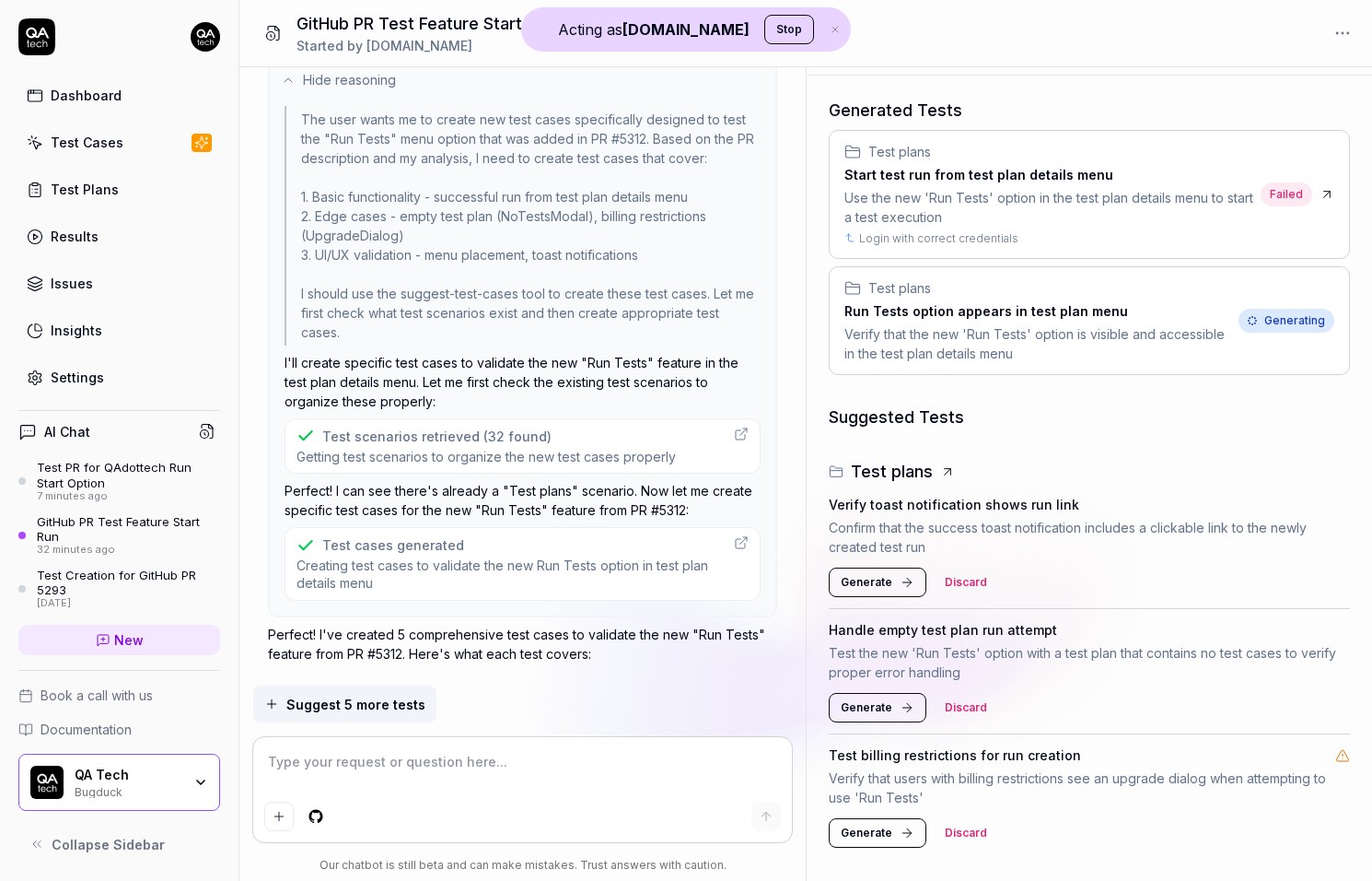
click at [458, 427] on div "Test scenarios retrieved (32 found) Getting test scenarios to organize the new …" at bounding box center [486, 446] width 379 height 39
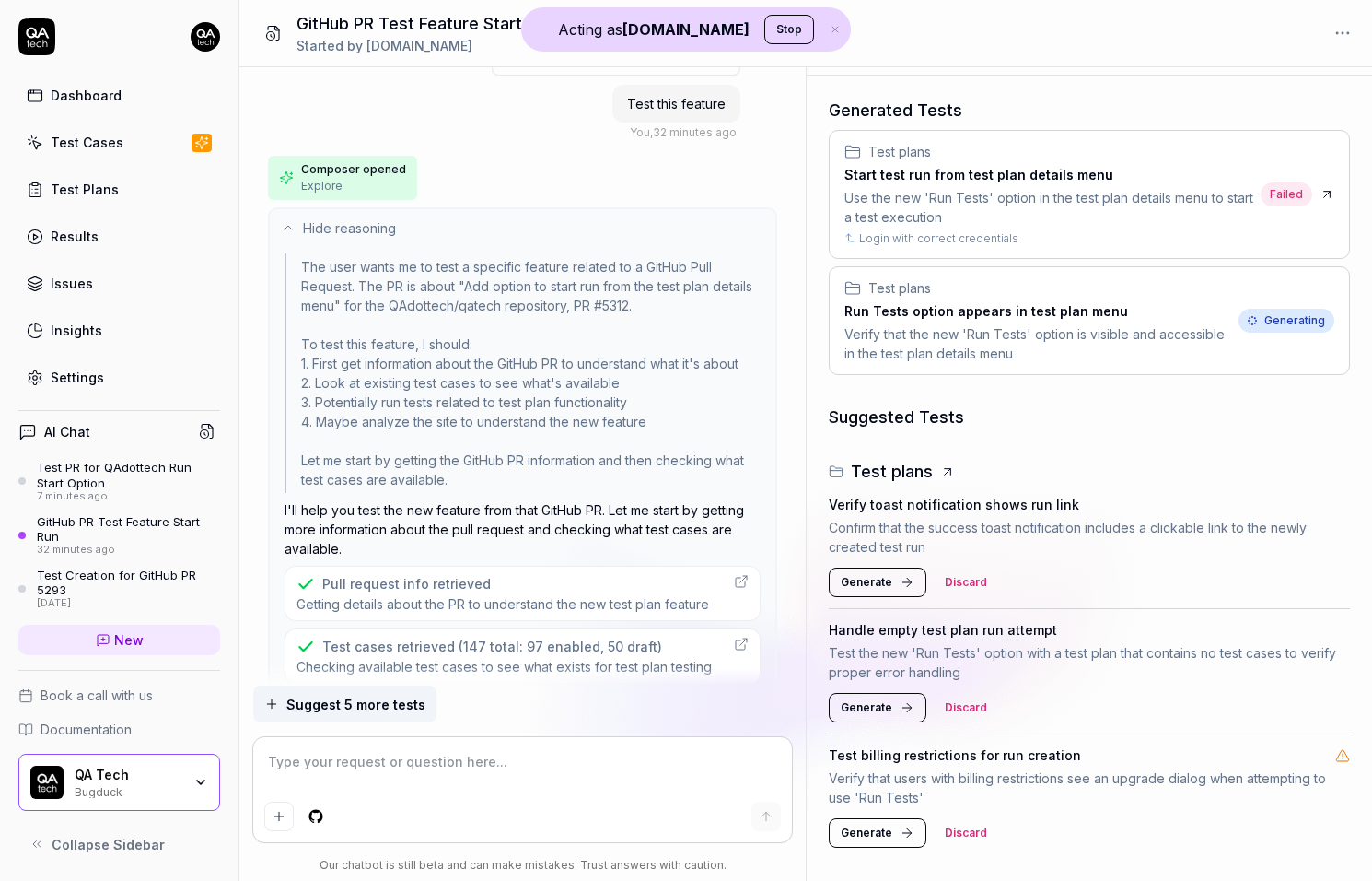
scroll to position [58, 0]
click at [428, 652] on div "Test cases retrieved (147 total: 97 enabled, 50 draft)" at bounding box center [492, 648] width 340 height 19
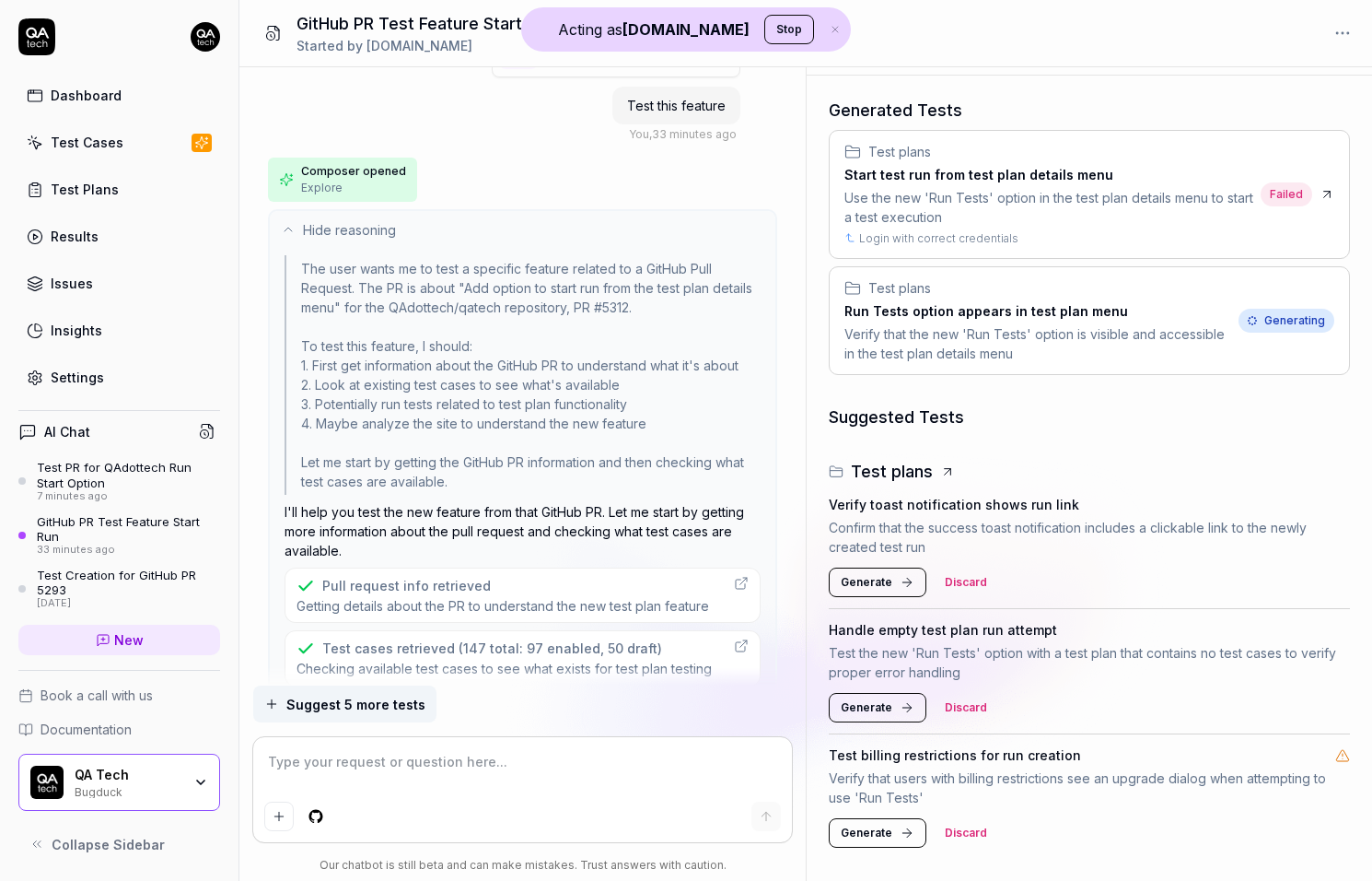
click at [998, 295] on div "Test plans" at bounding box center [1038, 288] width 387 height 19
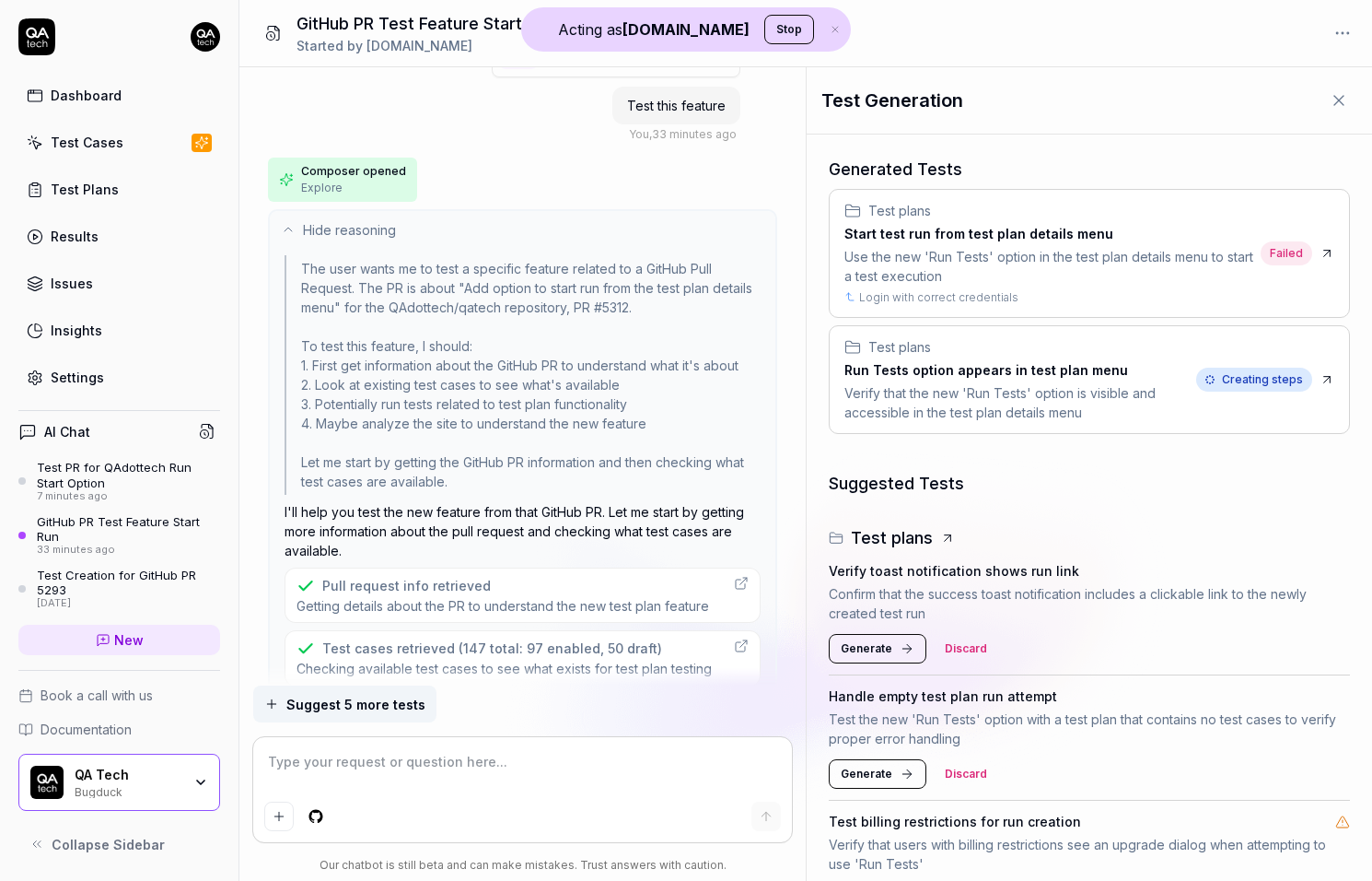
click at [973, 364] on h3 "Run Tests option appears in test plan menu" at bounding box center [1017, 369] width 344 height 19
type textarea "*"
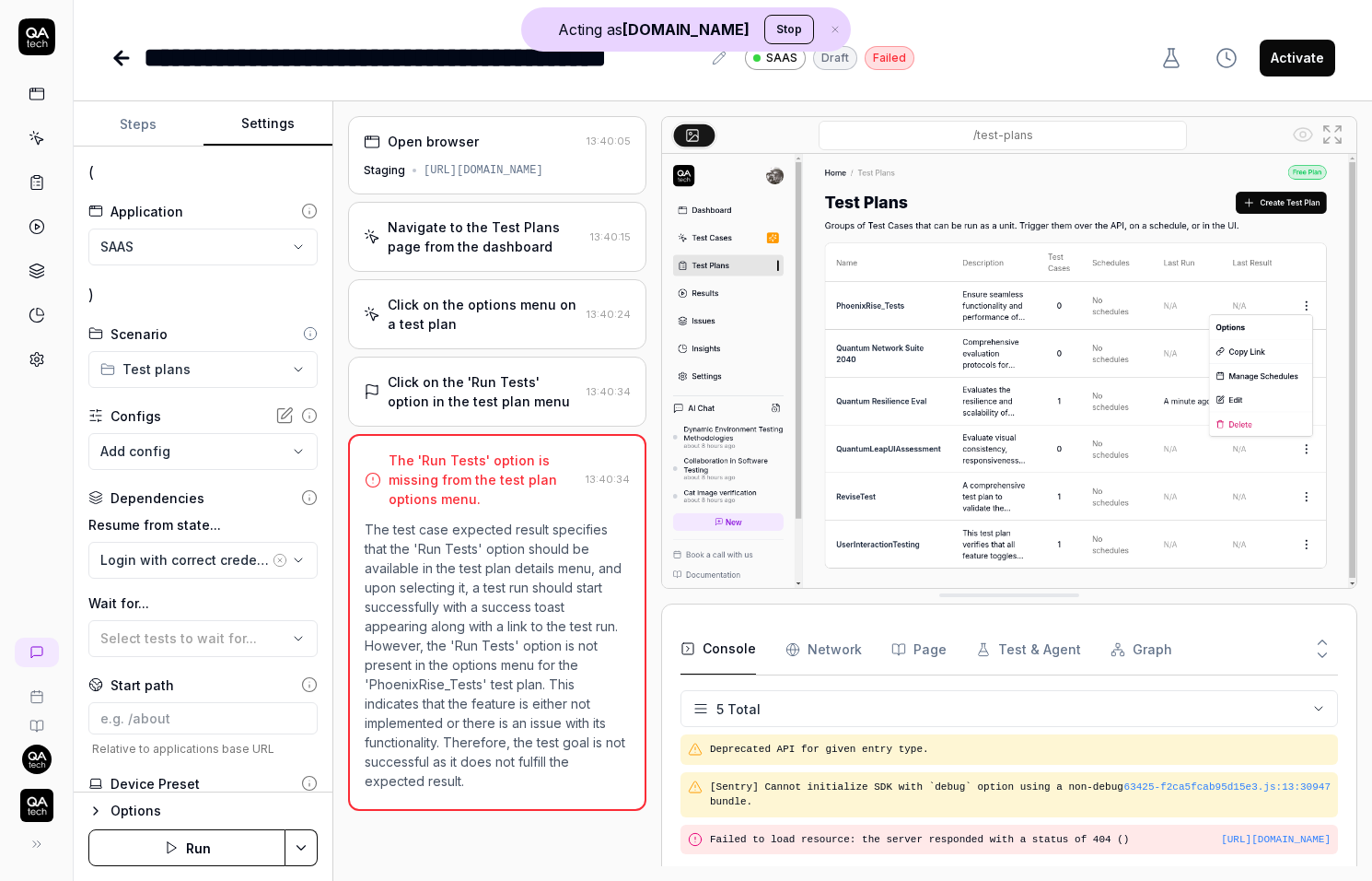
scroll to position [112, 0]
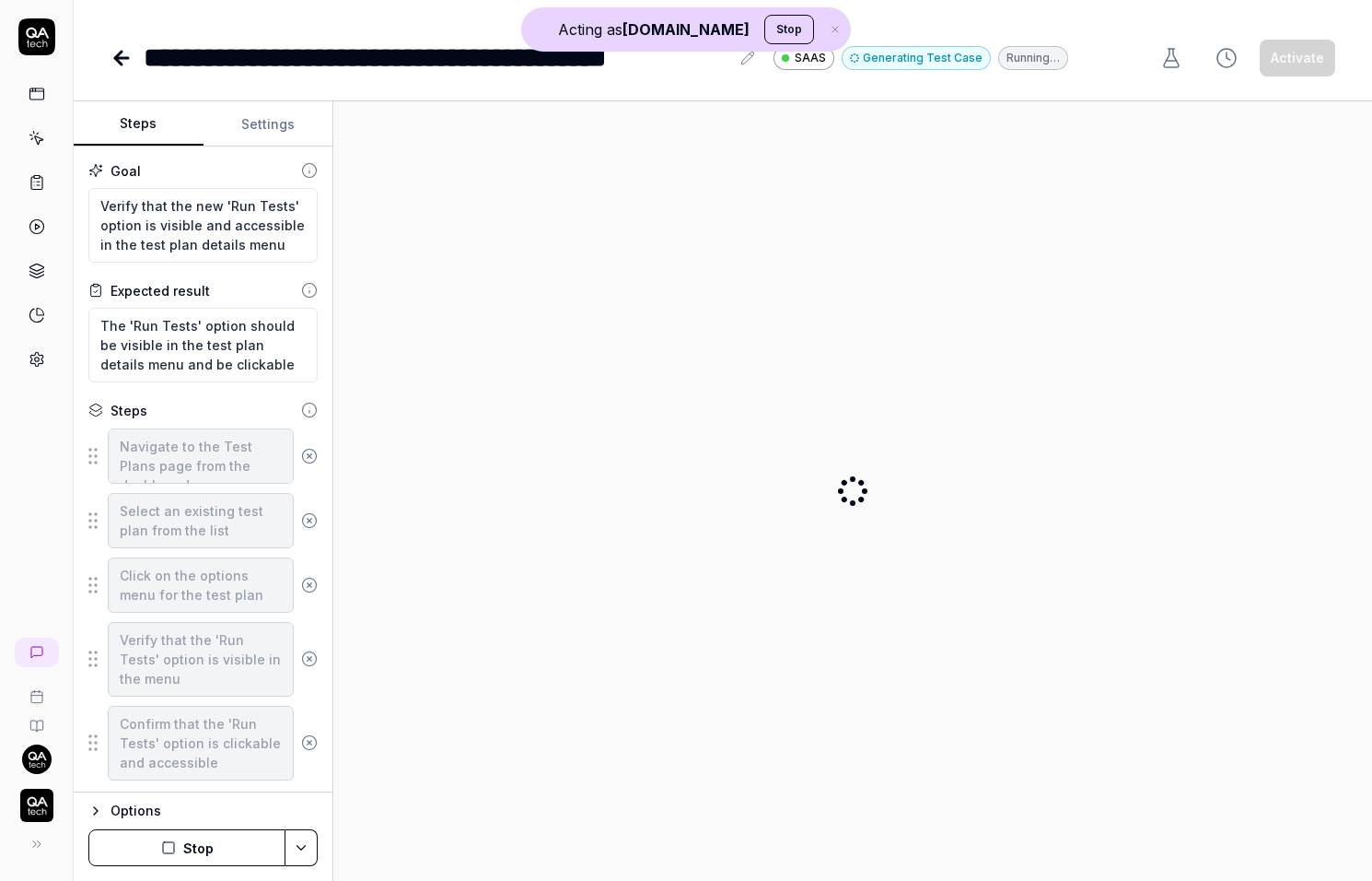
type textarea "*"
click at [240, 122] on button "Settings" at bounding box center [269, 124] width 130 height 44
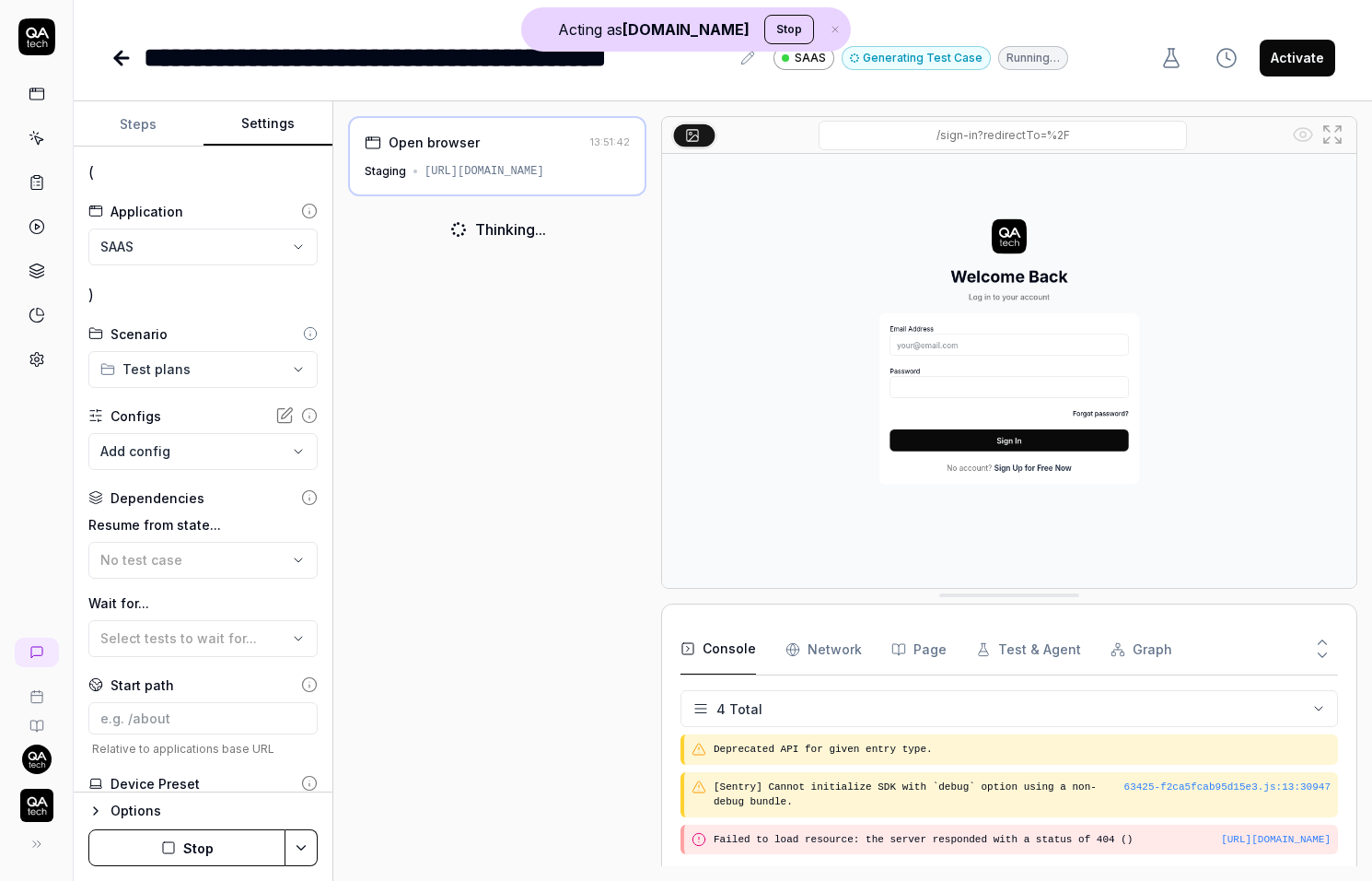
scroll to position [60, 0]
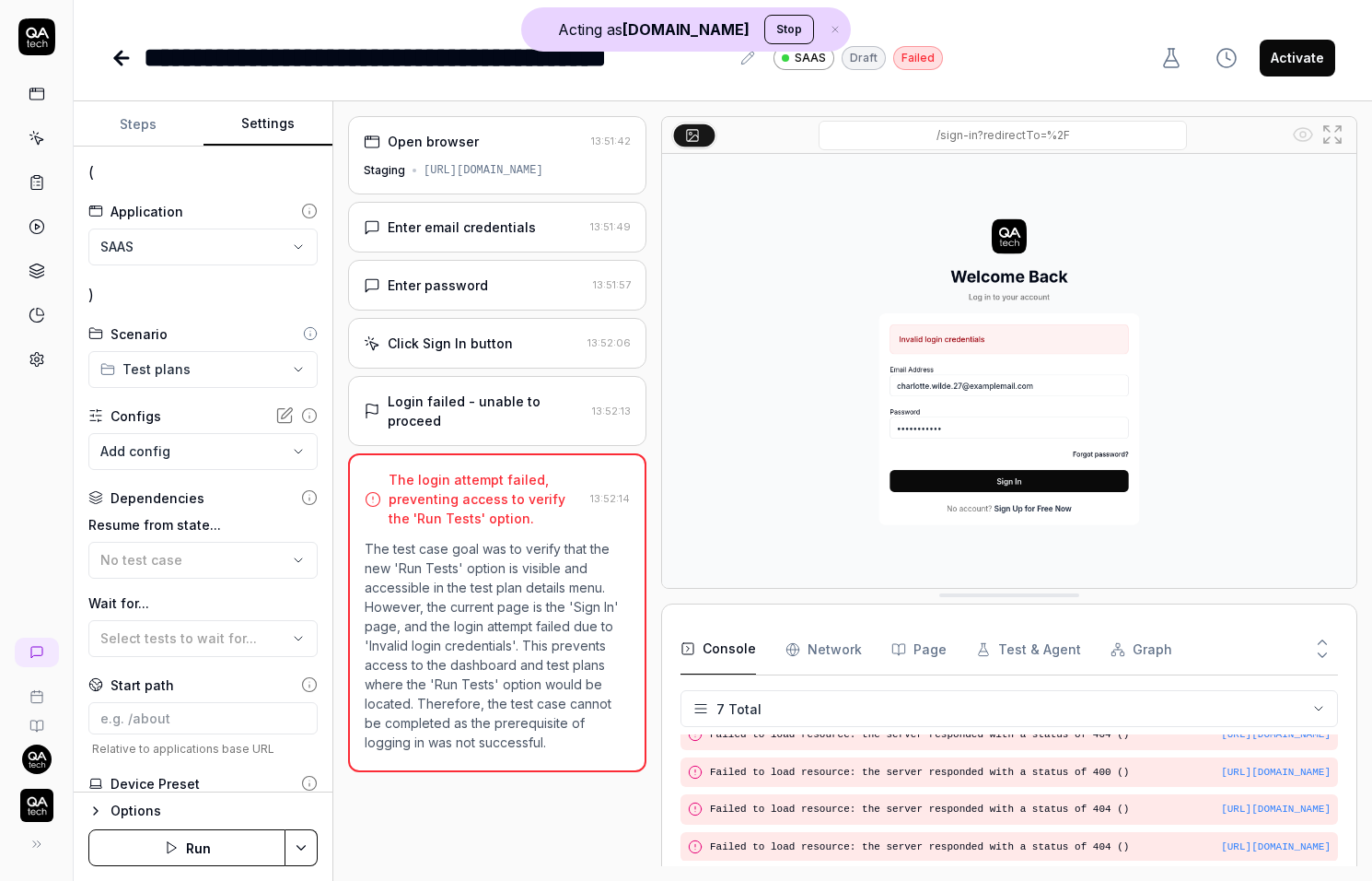
scroll to position [217, 0]
